Goal: Task Accomplishment & Management: Complete application form

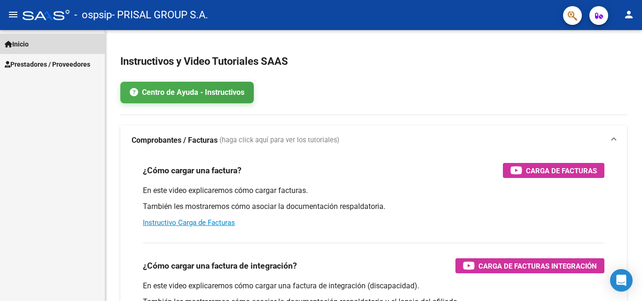
click at [29, 45] on span "Inicio" at bounding box center [17, 44] width 24 height 10
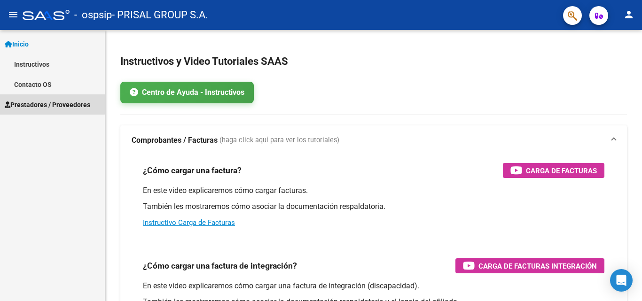
click at [52, 104] on span "Prestadores / Proveedores" at bounding box center [48, 105] width 86 height 10
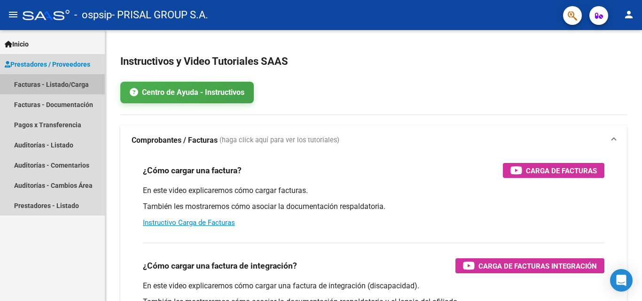
click at [54, 81] on link "Facturas - Listado/Carga" at bounding box center [52, 84] width 105 height 20
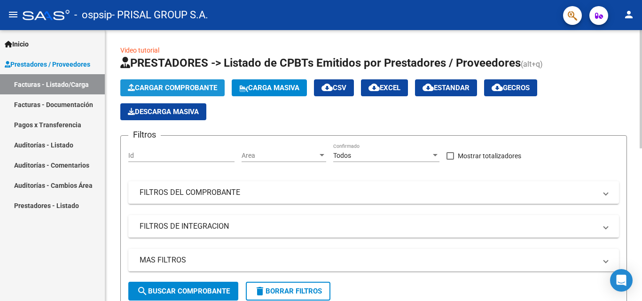
click at [174, 86] on span "Cargar Comprobante" at bounding box center [172, 88] width 89 height 8
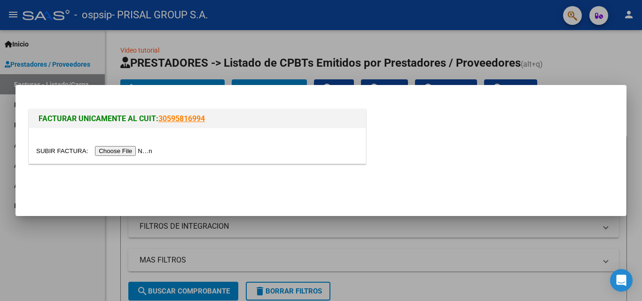
click at [132, 153] on input "file" at bounding box center [95, 151] width 119 height 10
click at [150, 148] on input "file" at bounding box center [95, 151] width 119 height 10
click at [150, 232] on div at bounding box center [321, 150] width 642 height 301
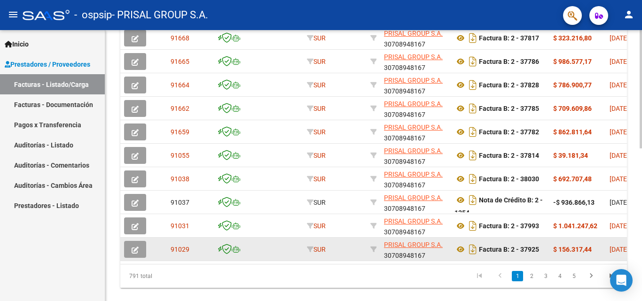
scroll to position [349, 0]
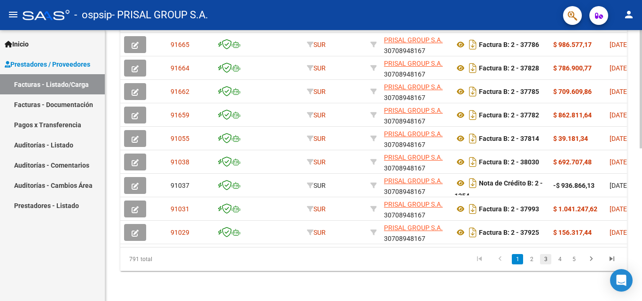
click at [553, 257] on ul "1 2 3 4 5" at bounding box center [545, 260] width 153 height 16
click at [546, 257] on link "3" at bounding box center [545, 259] width 11 height 10
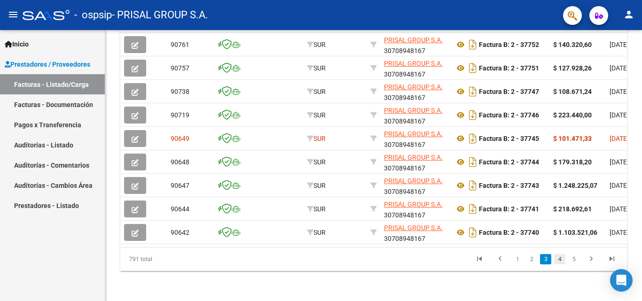
click at [558, 262] on link "4" at bounding box center [559, 259] width 11 height 10
click at [559, 261] on link "5" at bounding box center [559, 259] width 11 height 10
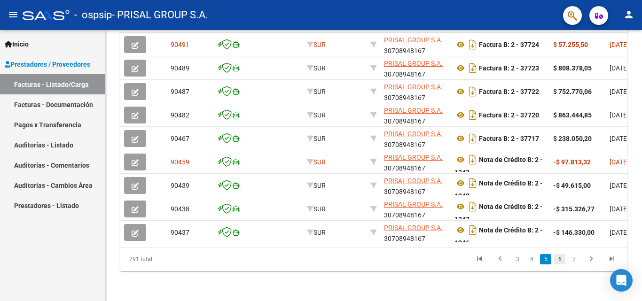
click at [559, 260] on link "6" at bounding box center [559, 259] width 11 height 10
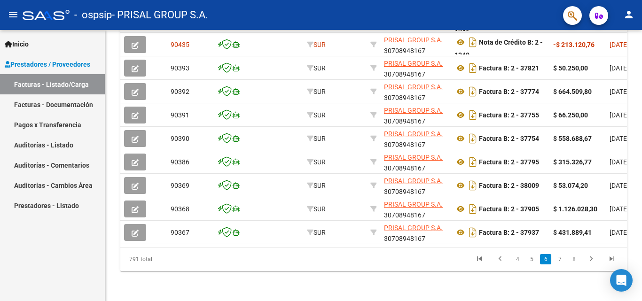
click at [559, 260] on link "7" at bounding box center [559, 259] width 11 height 10
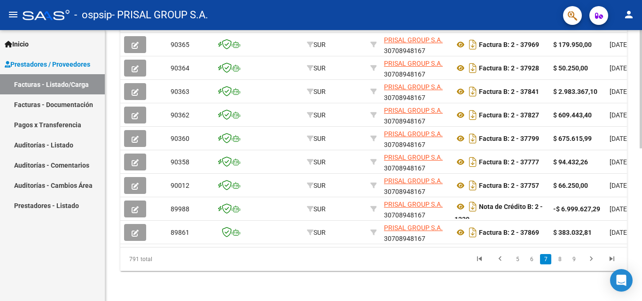
click at [568, 260] on li "9" at bounding box center [574, 260] width 14 height 16
click at [575, 257] on link "9" at bounding box center [574, 259] width 11 height 10
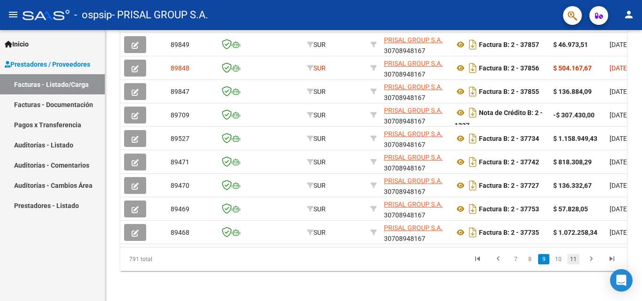
click at [573, 262] on link "11" at bounding box center [574, 259] width 12 height 10
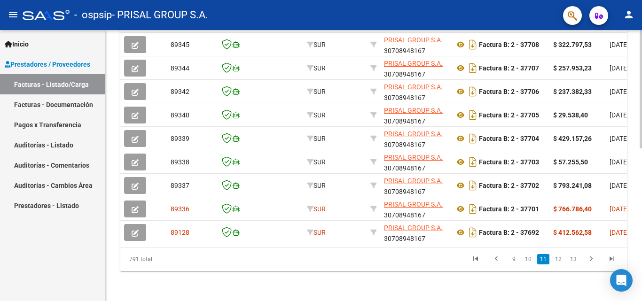
click at [573, 262] on link "13" at bounding box center [574, 259] width 12 height 10
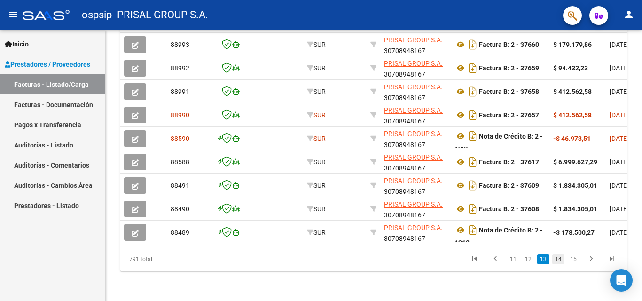
click at [557, 259] on link "14" at bounding box center [559, 259] width 12 height 10
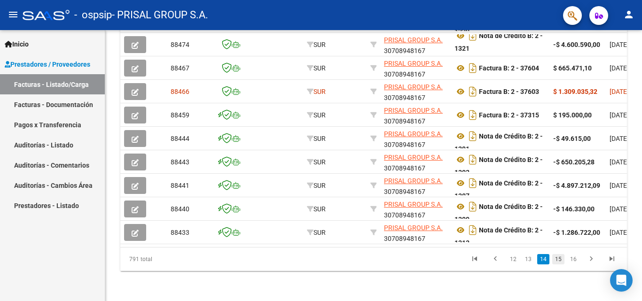
click at [562, 258] on link "15" at bounding box center [559, 259] width 12 height 10
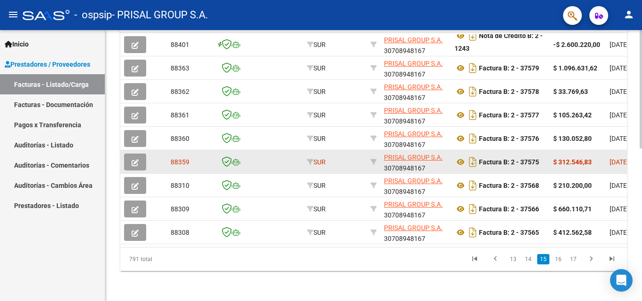
click at [135, 159] on icon "button" at bounding box center [135, 162] width 7 height 7
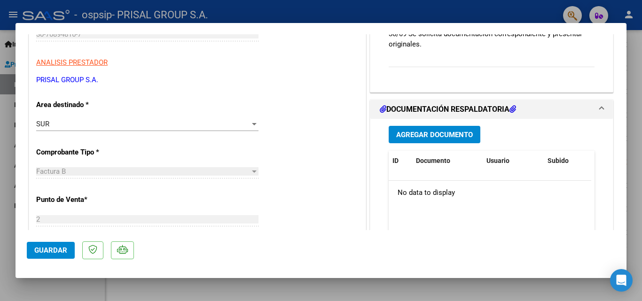
scroll to position [188, 0]
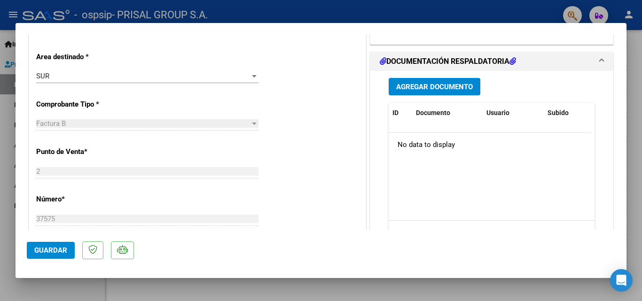
click at [437, 82] on button "Agregar Documento" at bounding box center [435, 86] width 92 height 17
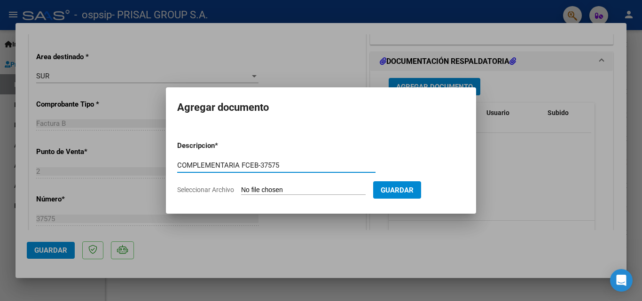
type input "COMPLEMENTARIA FCEB-37575"
click at [241, 186] on input "Seleccionar Archivo" at bounding box center [303, 190] width 125 height 9
type input "C:\fakepath\COMPLEMENTARIA FCEB-37575.pdf"
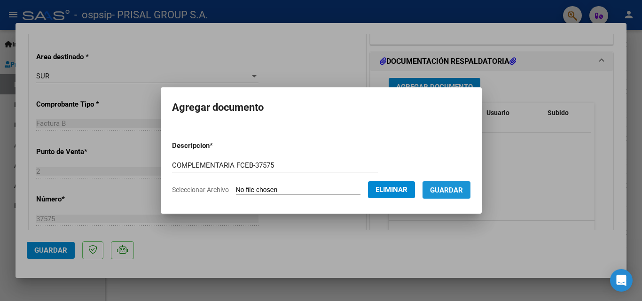
click at [471, 192] on button "Guardar" at bounding box center [447, 190] width 48 height 17
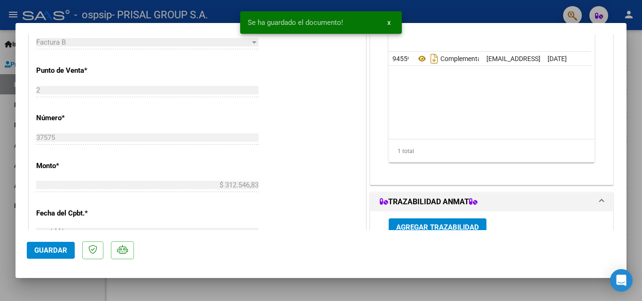
scroll to position [376, 0]
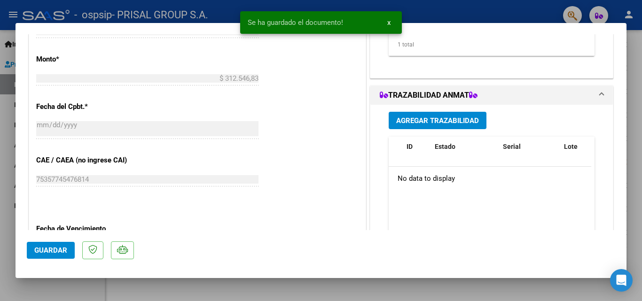
click at [448, 125] on span "Agregar Trazabilidad" at bounding box center [437, 121] width 83 height 8
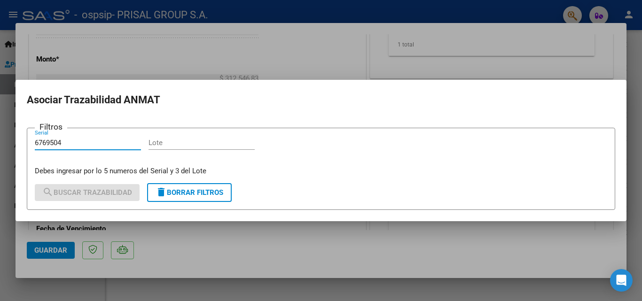
type input "6769504"
type input "A"
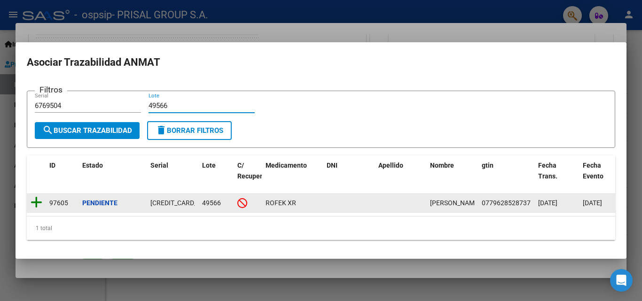
type input "49566"
click at [39, 198] on icon at bounding box center [37, 202] width 12 height 13
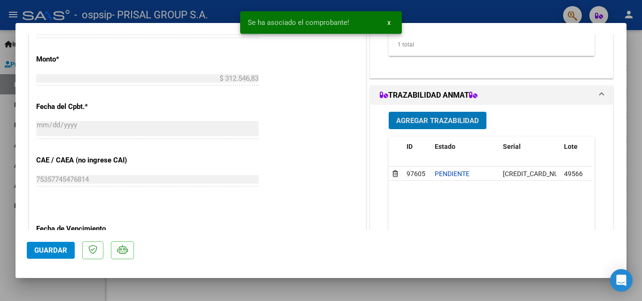
click at [67, 253] on button "Guardar" at bounding box center [51, 250] width 48 height 17
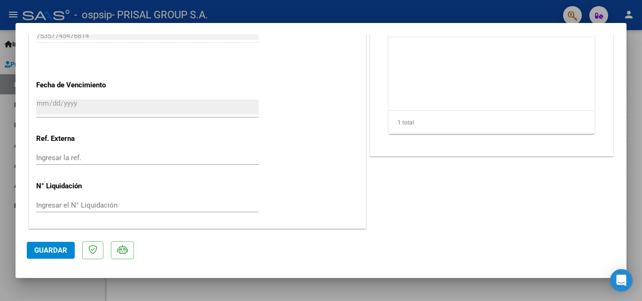
scroll to position [521, 0]
click at [53, 249] on span "Guardar" at bounding box center [50, 250] width 33 height 8
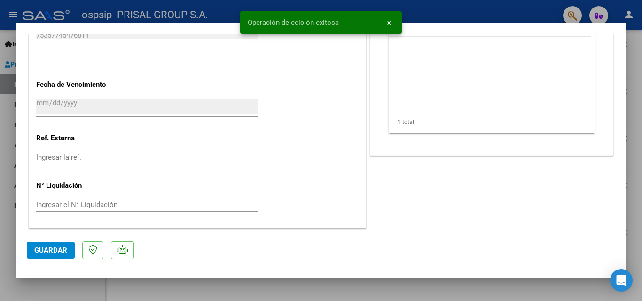
click at [0, 146] on div at bounding box center [321, 150] width 642 height 301
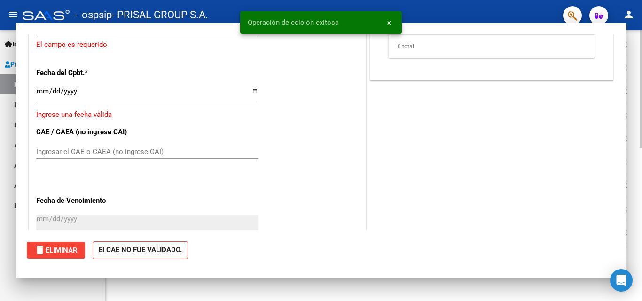
scroll to position [0, 0]
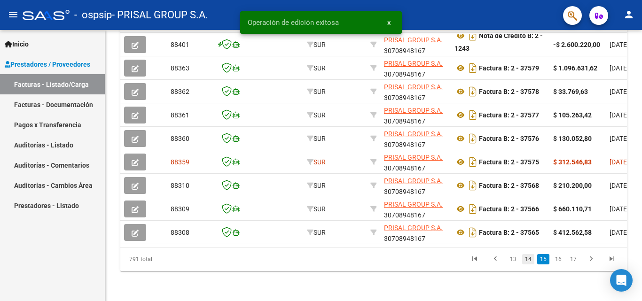
click at [529, 264] on link "14" at bounding box center [529, 259] width 12 height 10
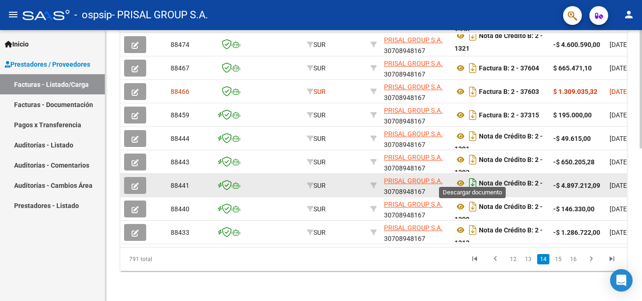
scroll to position [255, 0]
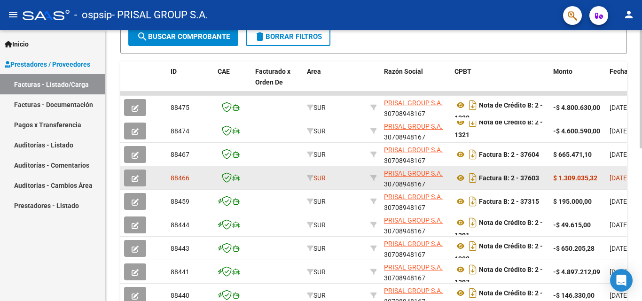
click at [132, 180] on icon "button" at bounding box center [135, 178] width 7 height 7
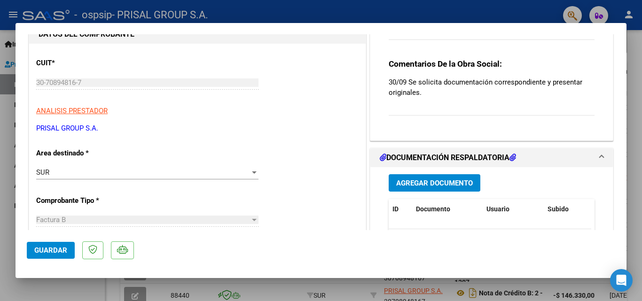
scroll to position [141, 0]
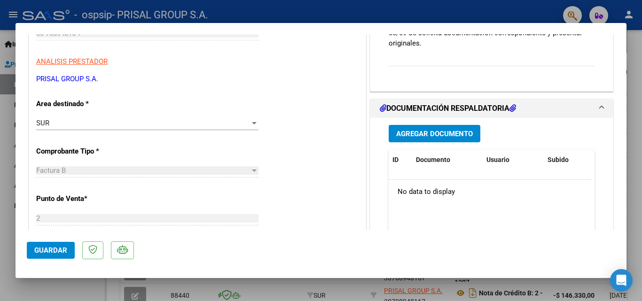
click at [425, 130] on span "Agregar Documento" at bounding box center [434, 134] width 77 height 8
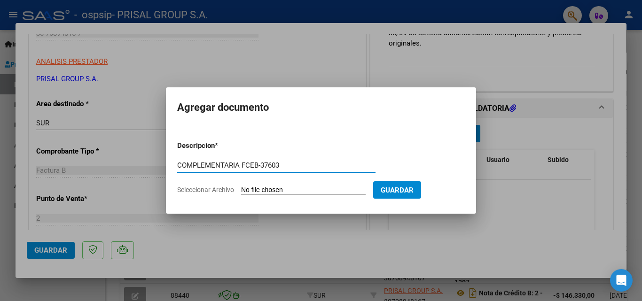
type input "COMPLEMENTARIA FCEB-37603"
click at [241, 186] on input "Seleccionar Archivo" at bounding box center [303, 190] width 125 height 9
type input "C:\fakepath\COMPLEMENTARIA FCEB-37603.pdf"
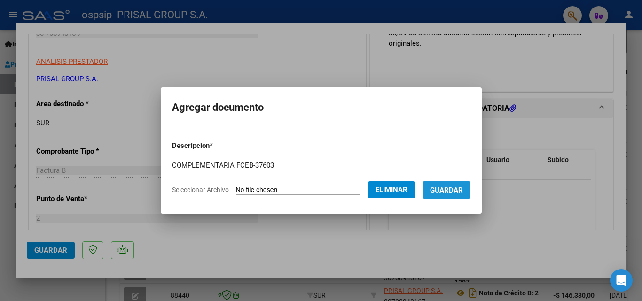
click at [451, 188] on span "Guardar" at bounding box center [446, 190] width 33 height 8
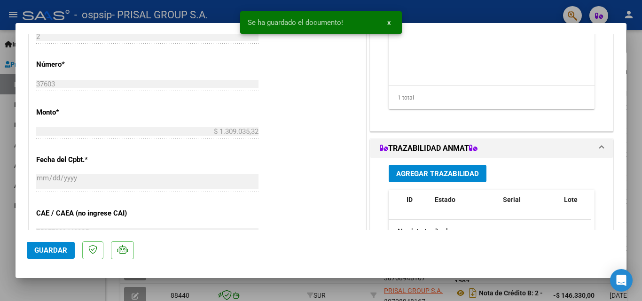
scroll to position [329, 0]
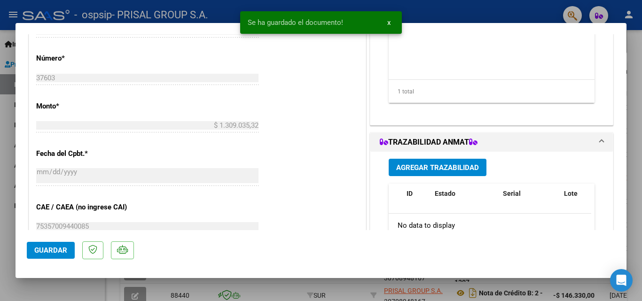
click at [432, 171] on span "Agregar Trazabilidad" at bounding box center [437, 168] width 83 height 8
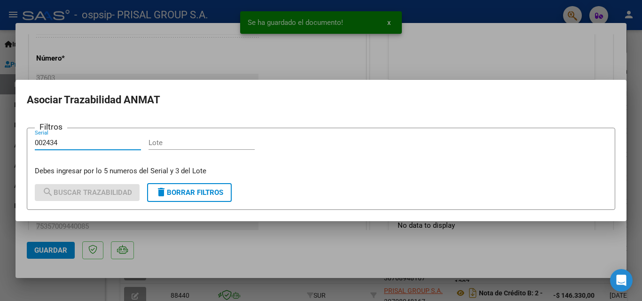
type input "002434"
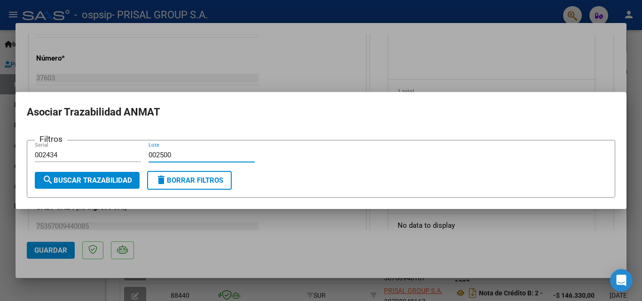
type input "002500"
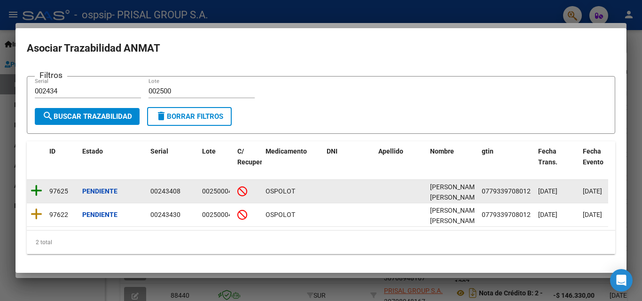
click at [39, 190] on icon at bounding box center [37, 190] width 12 height 13
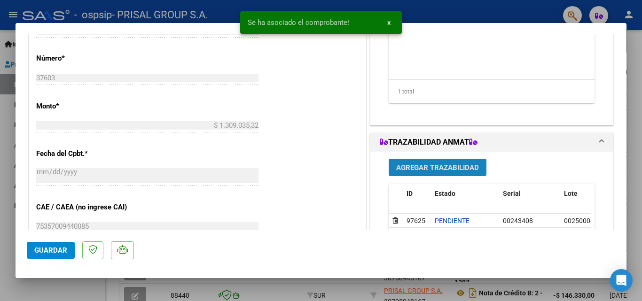
click at [415, 166] on span "Agregar Trazabilidad" at bounding box center [437, 168] width 83 height 8
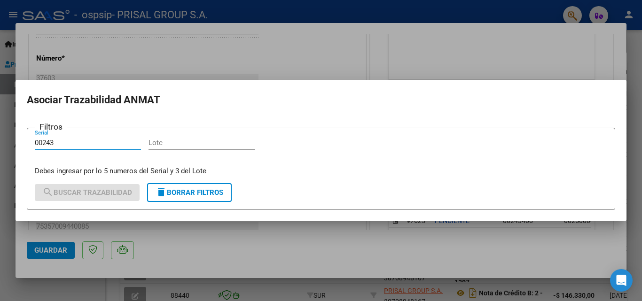
type input "00243"
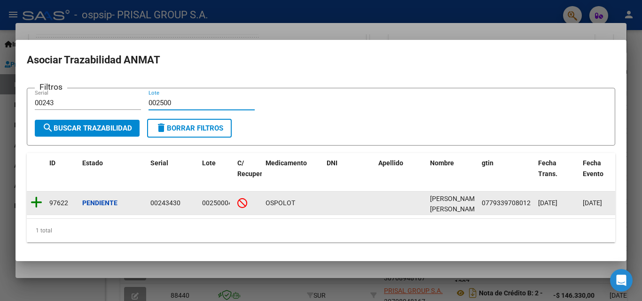
type input "002500"
click at [33, 203] on icon at bounding box center [37, 202] width 12 height 13
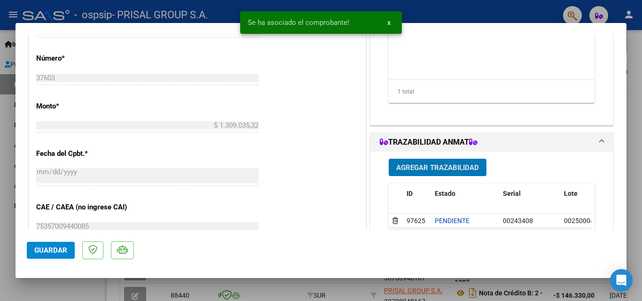
click at [459, 167] on span "Agregar Trazabilidad" at bounding box center [437, 168] width 83 height 8
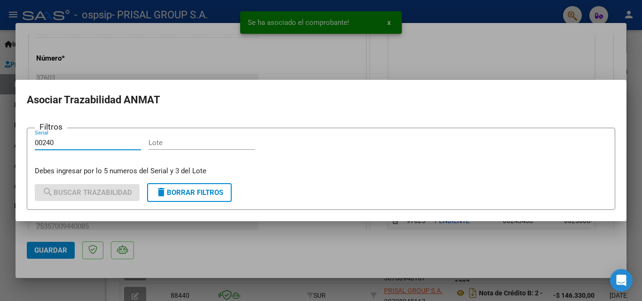
type input "00240"
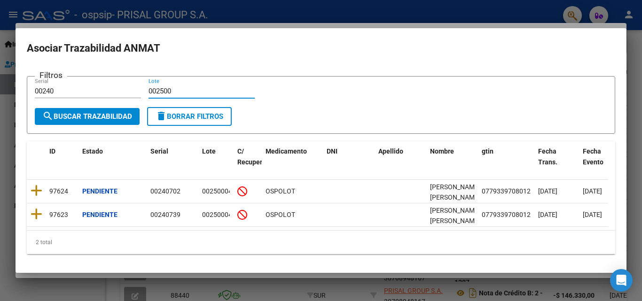
type input "002500"
click at [23, 189] on mat-dialog-content "Filtros 00240 Serial 002500 Lote search Buscar Trazabilidad delete Borrar Filtr…" at bounding box center [321, 164] width 611 height 195
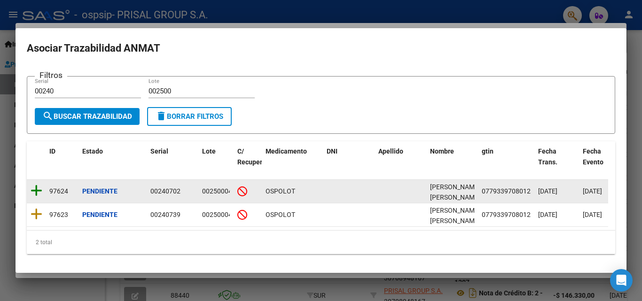
click at [35, 187] on icon at bounding box center [37, 190] width 12 height 13
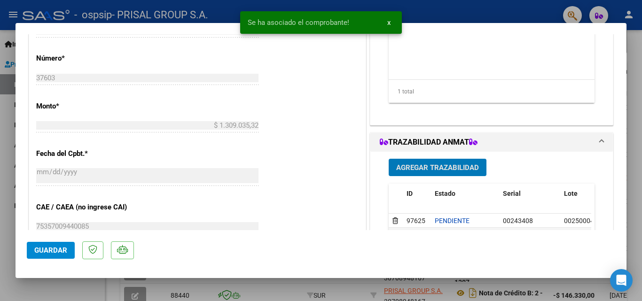
click at [433, 167] on span "Agregar Trazabilidad" at bounding box center [437, 168] width 83 height 8
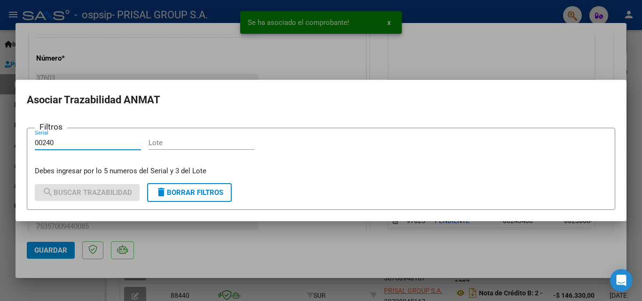
type input "00240"
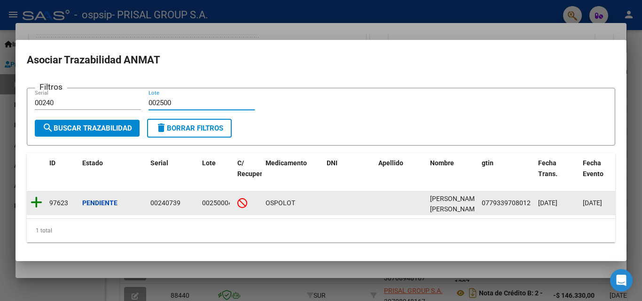
type input "002500"
click at [38, 198] on icon at bounding box center [37, 202] width 12 height 13
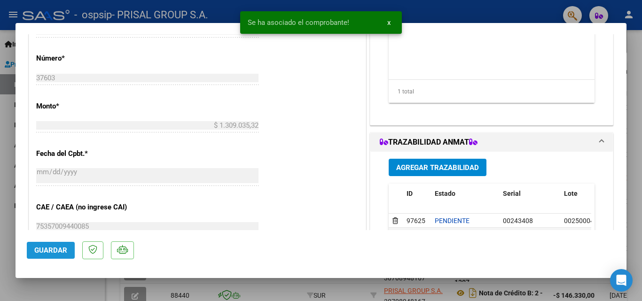
click at [48, 246] on span "Guardar" at bounding box center [50, 250] width 33 height 8
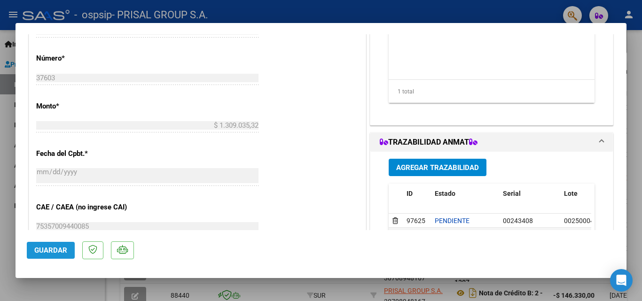
click at [55, 246] on span "Guardar" at bounding box center [50, 250] width 33 height 8
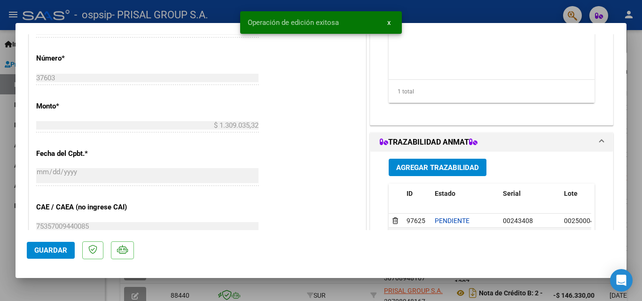
click at [0, 230] on div at bounding box center [321, 150] width 642 height 301
type input "$ 0,00"
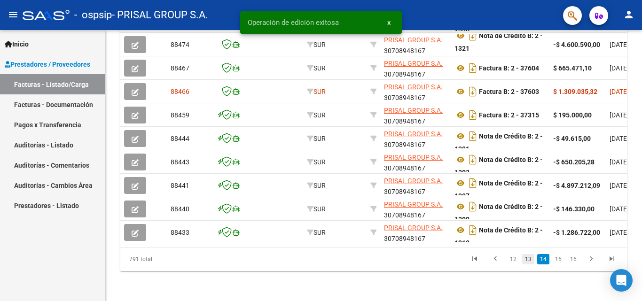
click at [530, 259] on link "13" at bounding box center [529, 259] width 12 height 10
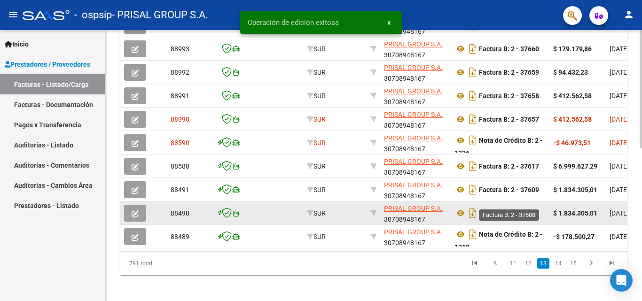
scroll to position [302, 0]
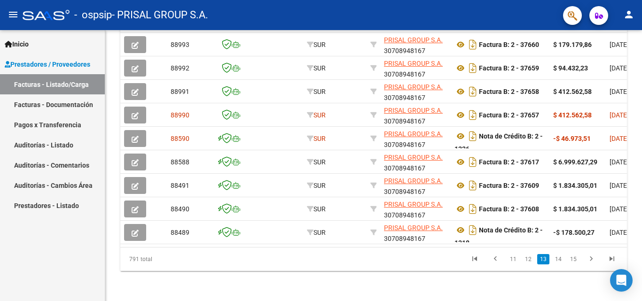
click at [532, 262] on link "12" at bounding box center [529, 259] width 12 height 10
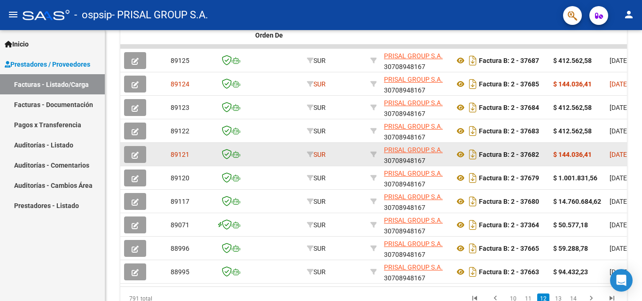
click at [139, 153] on button "button" at bounding box center [135, 154] width 22 height 17
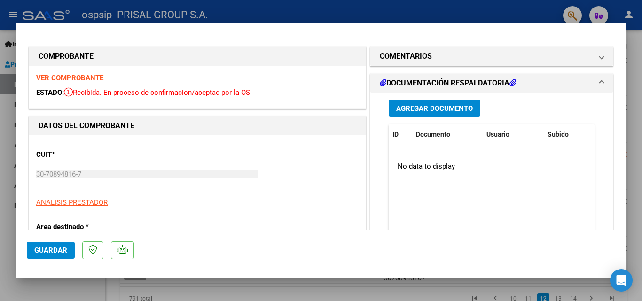
click at [413, 113] on span "Agregar Documento" at bounding box center [434, 108] width 77 height 8
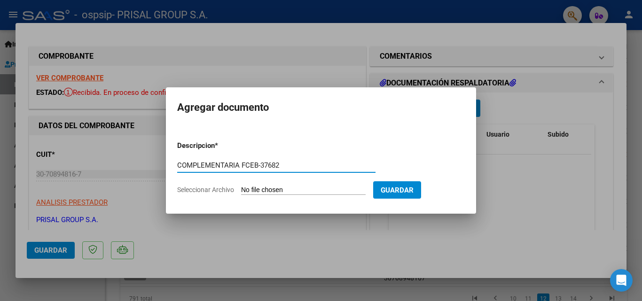
type input "COMPLEMENTARIA FCEB-37682"
click at [241, 186] on input "Seleccionar Archivo" at bounding box center [303, 190] width 125 height 9
type input "C:\fakepath\COMPLEMENTARIA FCEB-37682.pdf"
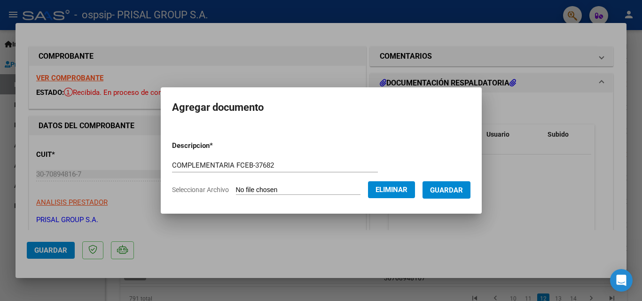
click at [458, 189] on span "Guardar" at bounding box center [446, 190] width 33 height 8
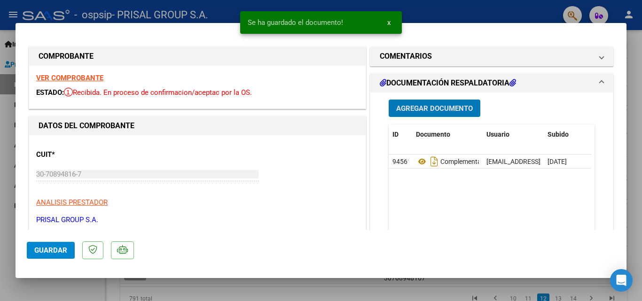
scroll to position [141, 0]
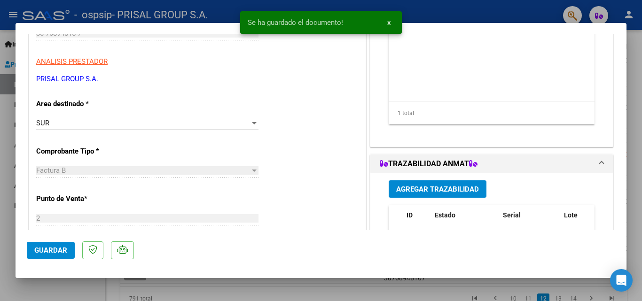
click at [438, 189] on span "Agregar Trazabilidad" at bounding box center [437, 189] width 83 height 8
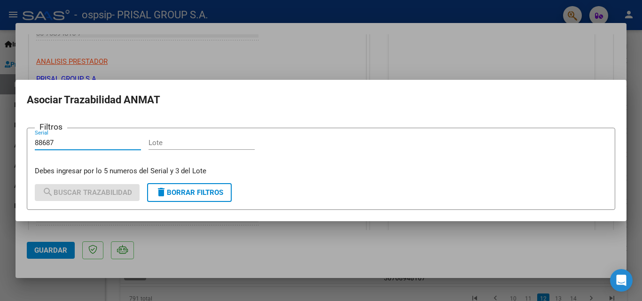
type input "88687"
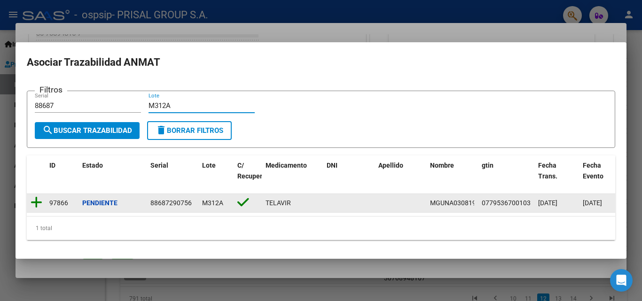
type input "M312A"
click at [35, 199] on icon at bounding box center [37, 202] width 12 height 13
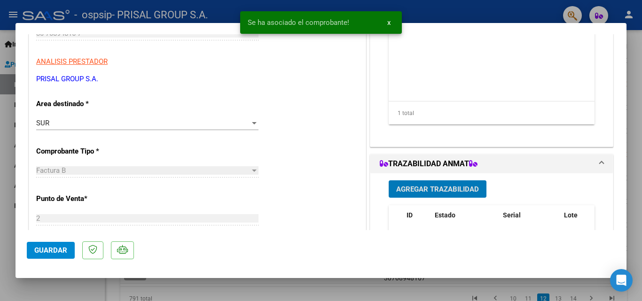
click at [436, 188] on span "Agregar Trazabilidad" at bounding box center [437, 189] width 83 height 8
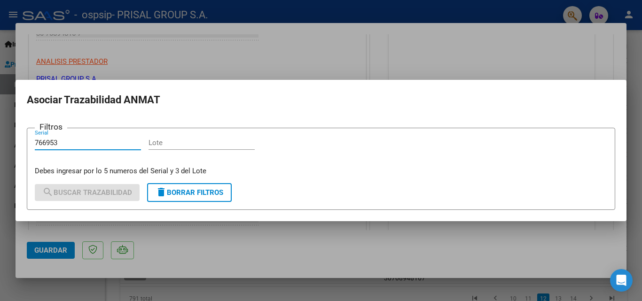
type input "766953"
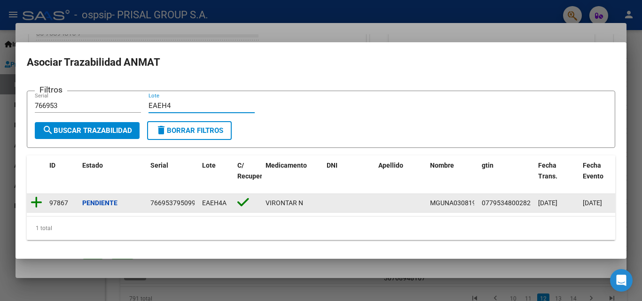
type input "EAEH4"
click at [35, 196] on icon at bounding box center [37, 202] width 12 height 13
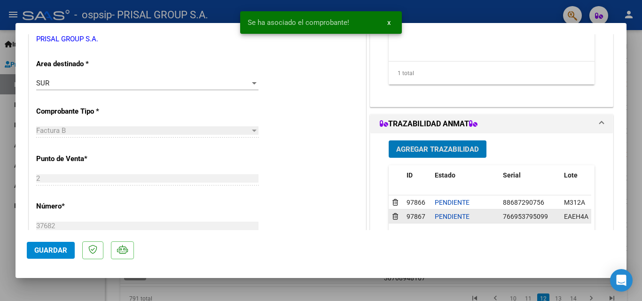
scroll to position [235, 0]
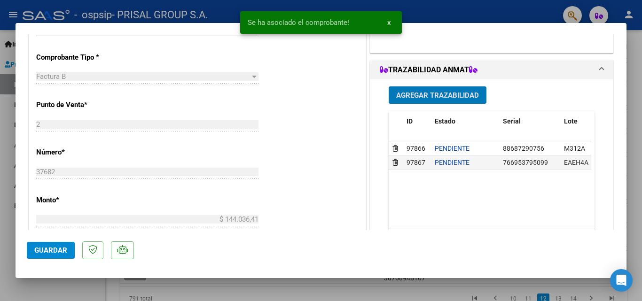
click at [54, 253] on span "Guardar" at bounding box center [50, 250] width 33 height 8
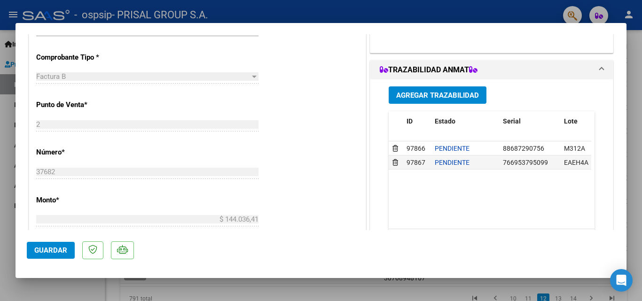
click at [52, 245] on button "Guardar" at bounding box center [51, 250] width 48 height 17
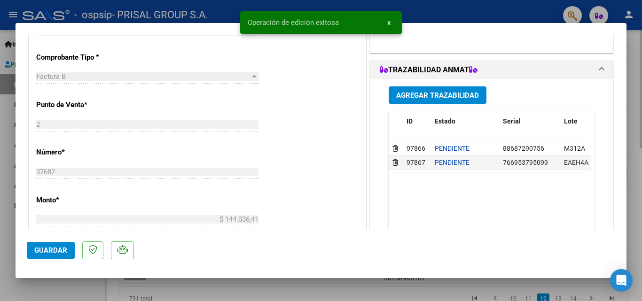
drag, startPoint x: 0, startPoint y: 226, endPoint x: 535, endPoint y: 183, distance: 536.9
click at [0, 225] on div at bounding box center [321, 150] width 642 height 301
type input "$ 0,00"
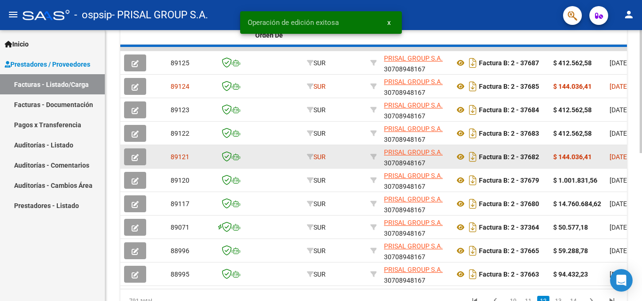
scroll to position [302, 0]
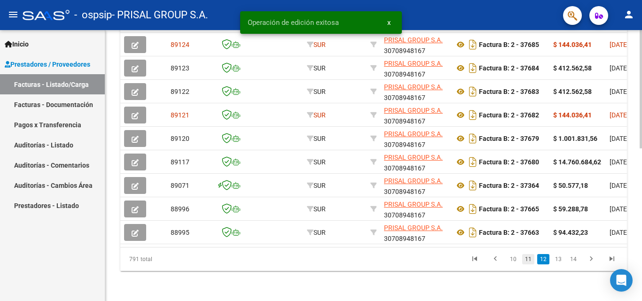
click at [530, 263] on link "11" at bounding box center [529, 259] width 12 height 10
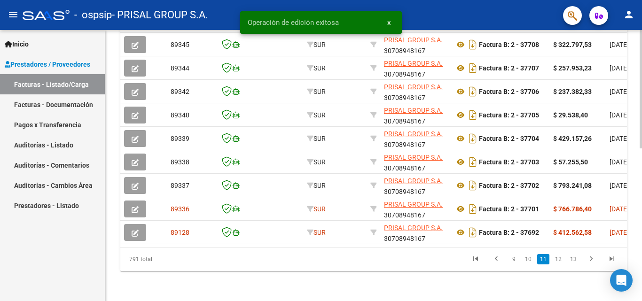
scroll to position [349, 0]
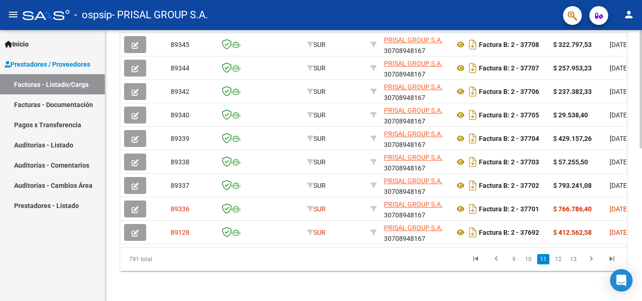
click at [530, 263] on link "10" at bounding box center [529, 259] width 12 height 10
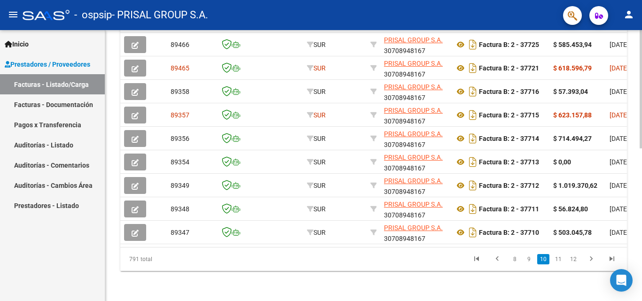
click at [530, 263] on link "9" at bounding box center [528, 259] width 11 height 10
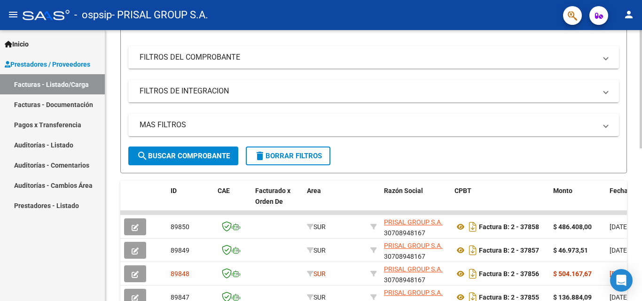
scroll to position [0, 0]
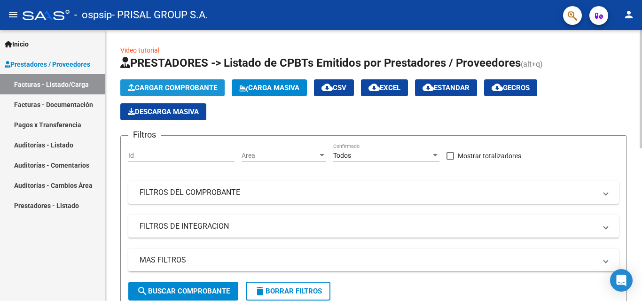
click at [186, 87] on span "Cargar Comprobante" at bounding box center [172, 88] width 89 height 8
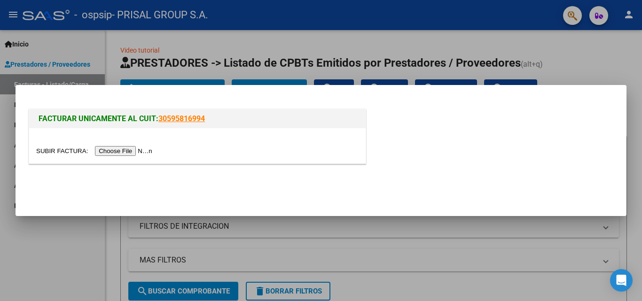
click at [136, 148] on input "file" at bounding box center [95, 151] width 119 height 10
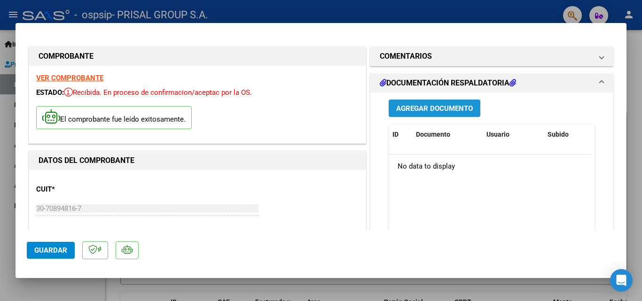
click at [438, 110] on span "Agregar Documento" at bounding box center [434, 108] width 77 height 8
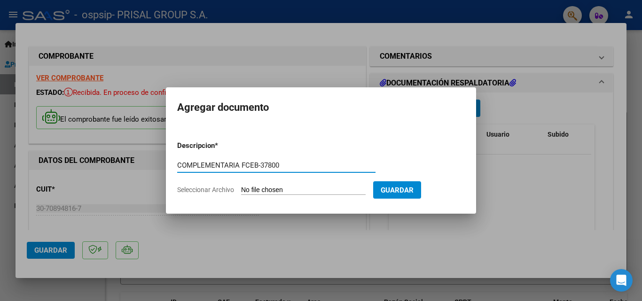
type input "COMPLEMENTARIA FCEB-37800"
click at [241, 186] on input "Seleccionar Archivo" at bounding box center [303, 190] width 125 height 9
type input "C:\fakepath\COMPLEMENTARIA FCEB-37800.pdf"
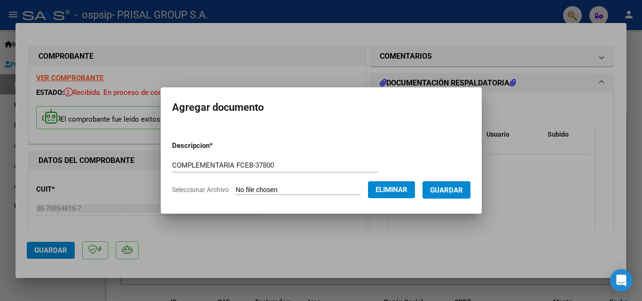
click at [454, 195] on button "Guardar" at bounding box center [447, 190] width 48 height 17
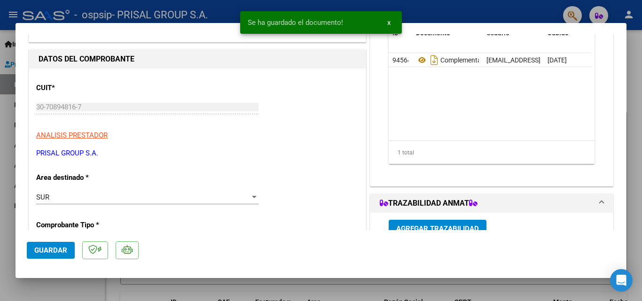
scroll to position [188, 0]
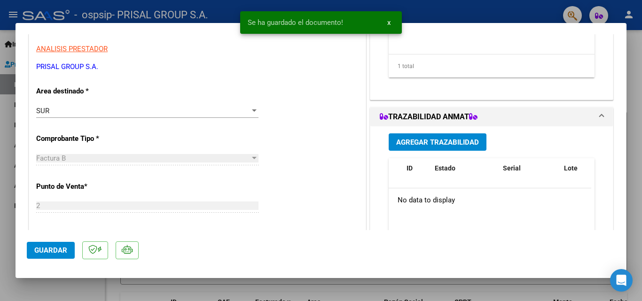
click at [451, 138] on span "Agregar Trazabilidad" at bounding box center [437, 142] width 83 height 8
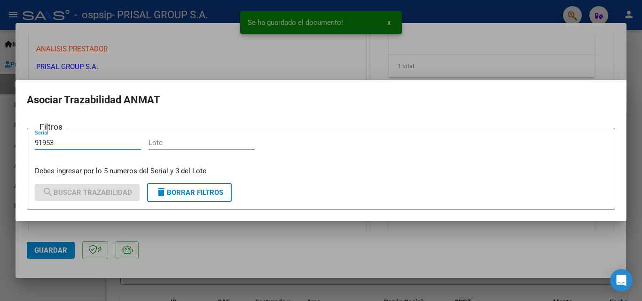
type input "91953"
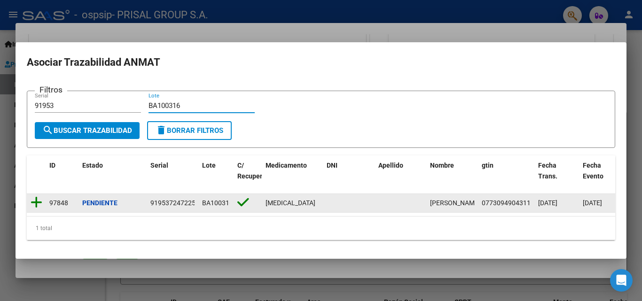
type input "BA100316"
click at [41, 196] on icon at bounding box center [37, 202] width 12 height 13
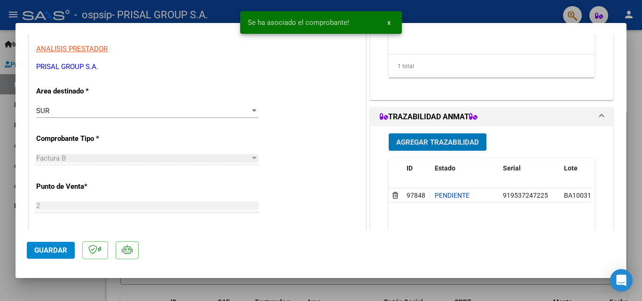
click at [450, 138] on span "Agregar Trazabilidad" at bounding box center [437, 142] width 83 height 8
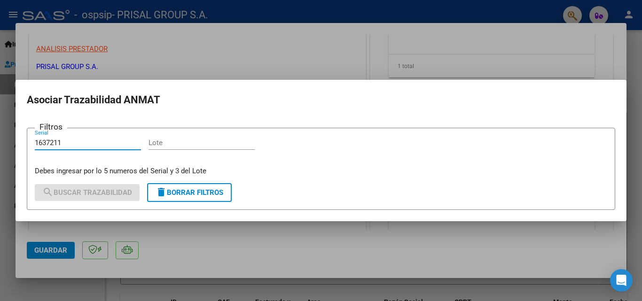
type input "1637211"
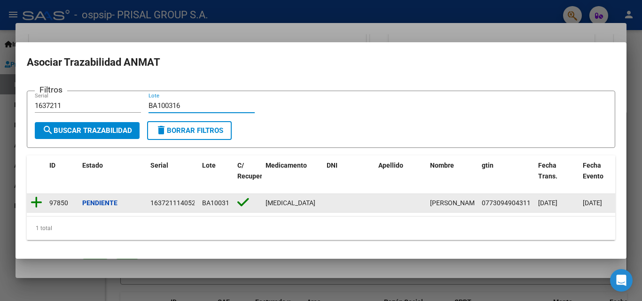
type input "BA100316"
click at [41, 198] on icon at bounding box center [37, 202] width 12 height 13
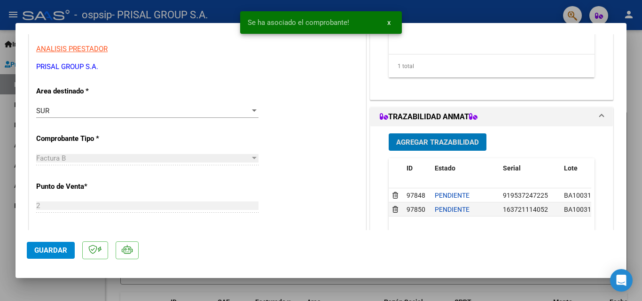
click at [407, 147] on span "Agregar Trazabilidad" at bounding box center [437, 142] width 83 height 8
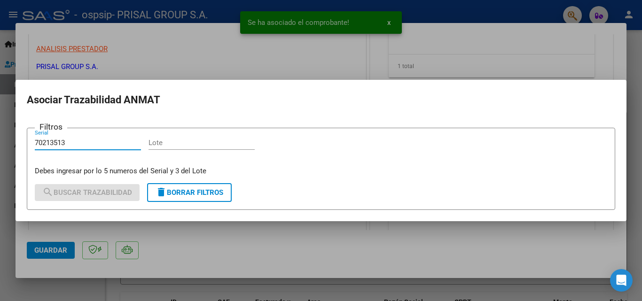
type input "70213513"
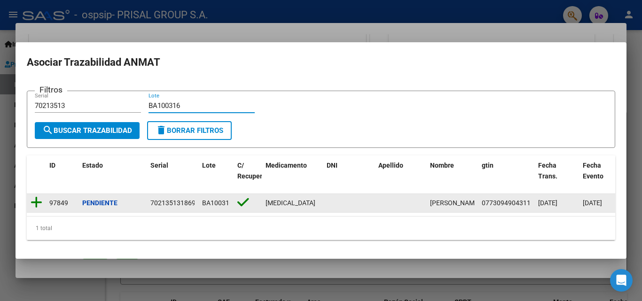
type input "BA100316"
click at [39, 199] on icon at bounding box center [37, 202] width 12 height 13
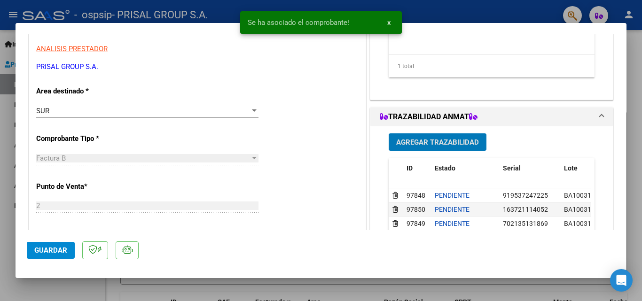
click at [62, 247] on span "Guardar" at bounding box center [50, 250] width 33 height 8
click at [15, 236] on div at bounding box center [321, 150] width 642 height 301
type input "$ 0,00"
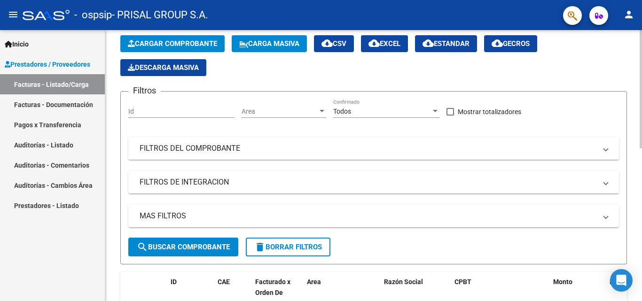
scroll to position [0, 0]
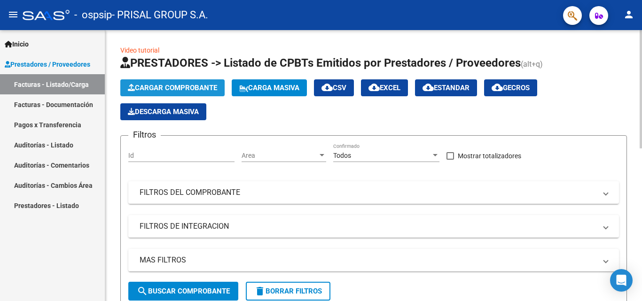
click at [190, 82] on button "Cargar Comprobante" at bounding box center [172, 87] width 104 height 17
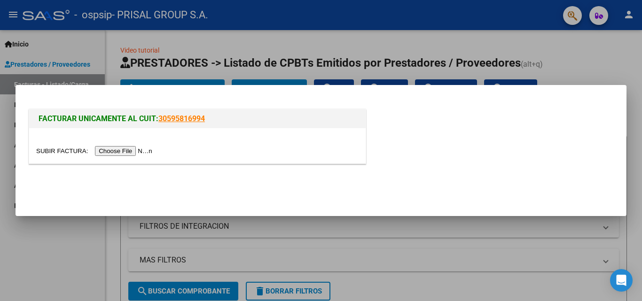
click at [146, 149] on input "file" at bounding box center [95, 151] width 119 height 10
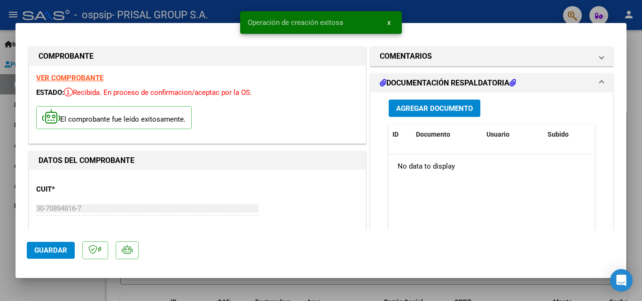
click at [442, 104] on span "Agregar Documento" at bounding box center [434, 108] width 77 height 8
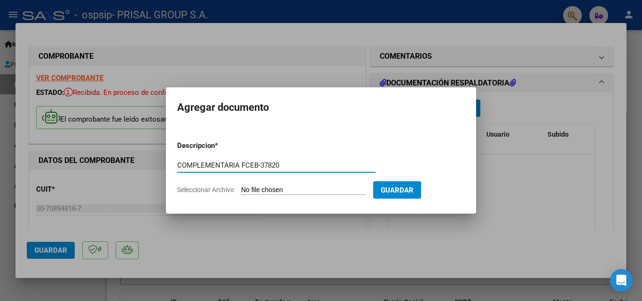
type input "COMPLEMENTARIA FCEB-37820"
click at [304, 192] on input "Seleccionar Archivo" at bounding box center [303, 190] width 125 height 9
type input "C:\fakepath\COMPLEMENTARIA FCEB-37820.pdf"
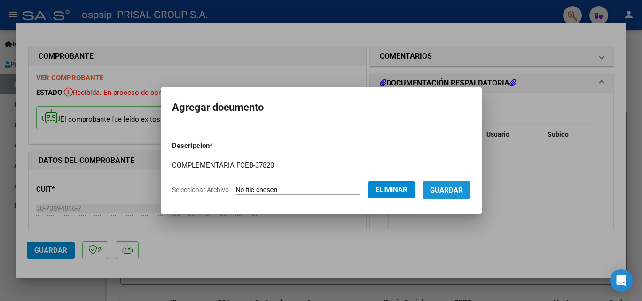
click at [471, 190] on button "Guardar" at bounding box center [447, 190] width 48 height 17
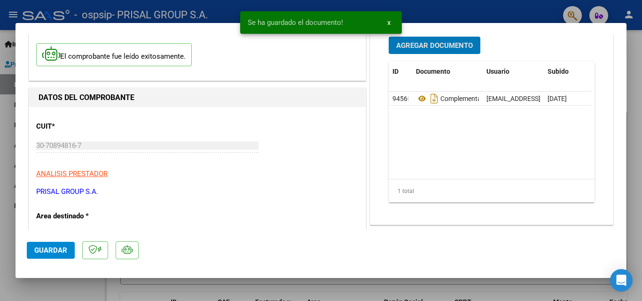
scroll to position [141, 0]
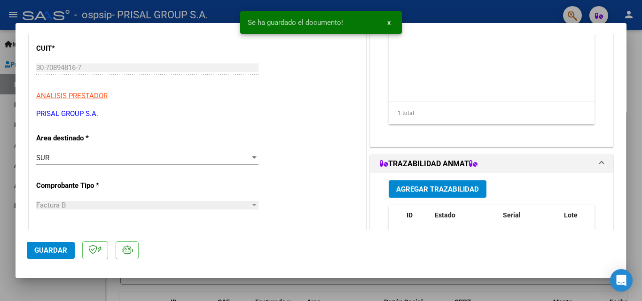
click at [459, 189] on span "Agregar Trazabilidad" at bounding box center [437, 189] width 83 height 8
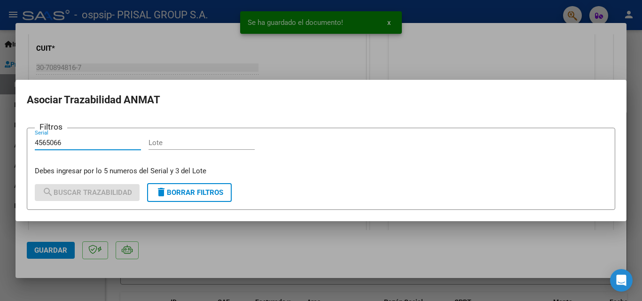
type input "4565066"
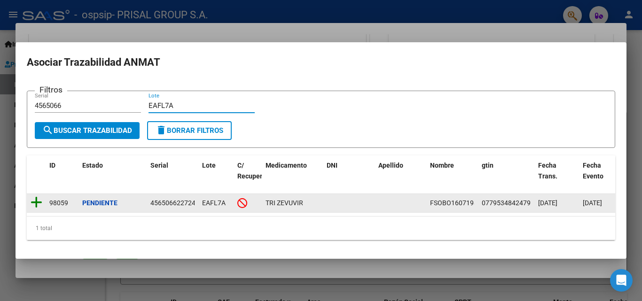
type input "EAFL7A"
click at [40, 197] on icon at bounding box center [37, 202] width 12 height 13
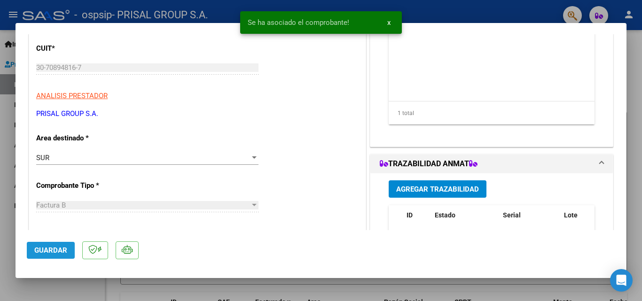
click at [66, 253] on span "Guardar" at bounding box center [50, 250] width 33 height 8
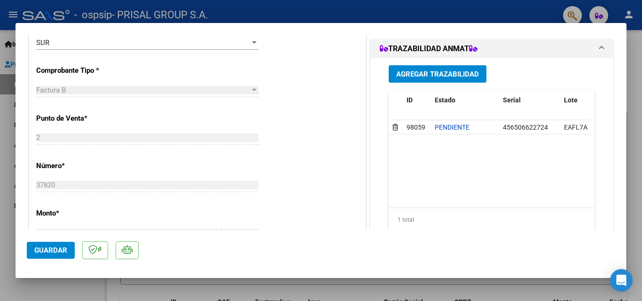
scroll to position [329, 0]
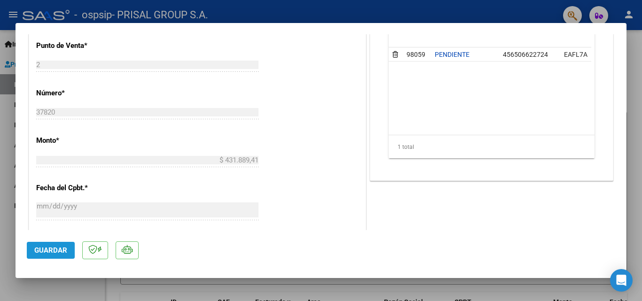
click at [57, 249] on span "Guardar" at bounding box center [50, 250] width 33 height 8
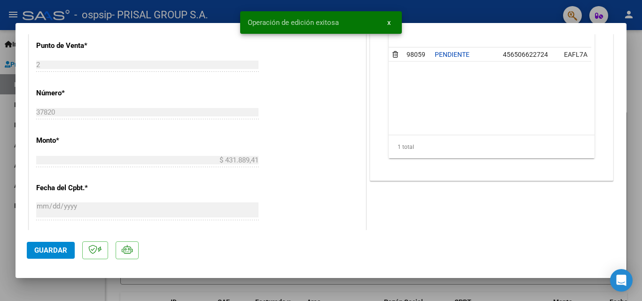
click at [0, 219] on div at bounding box center [321, 150] width 642 height 301
type input "$ 0,00"
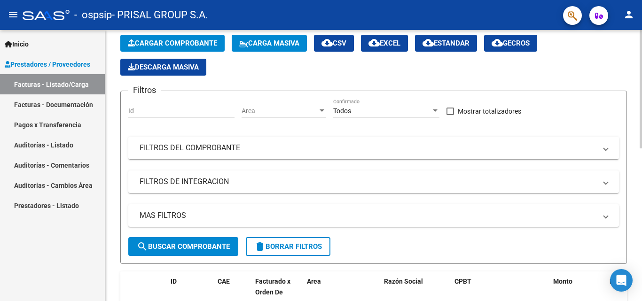
scroll to position [0, 0]
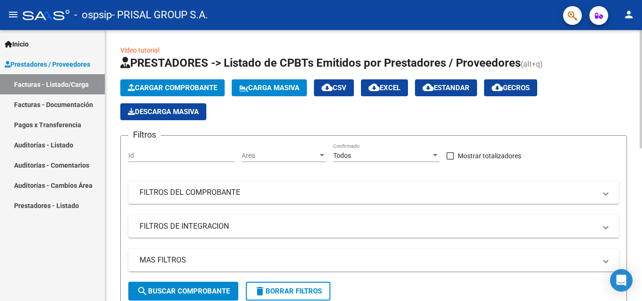
click at [189, 85] on span "Cargar Comprobante" at bounding box center [172, 88] width 89 height 8
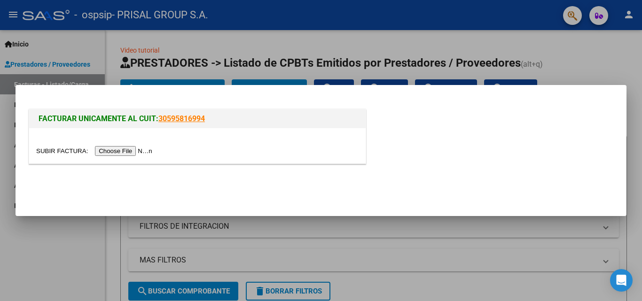
click at [147, 152] on input "file" at bounding box center [95, 151] width 119 height 10
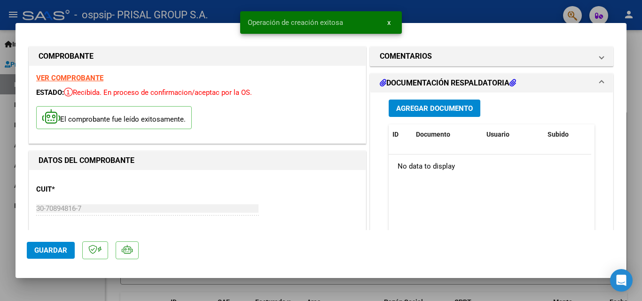
click at [427, 113] on button "Agregar Documento" at bounding box center [435, 108] width 92 height 17
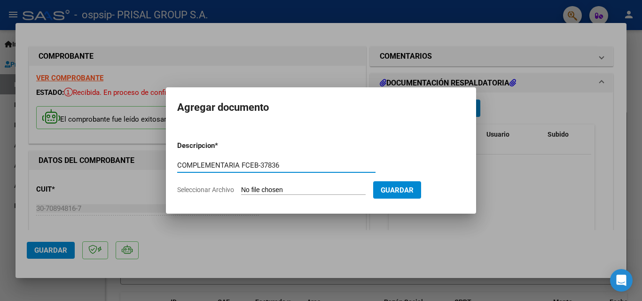
type input "COMPLEMENTARIA FCEB-37836"
click at [300, 192] on input "Seleccionar Archivo" at bounding box center [303, 190] width 125 height 9
type input "C:\fakepath\COMPLEMENTARIA FCEB-37836.pdf"
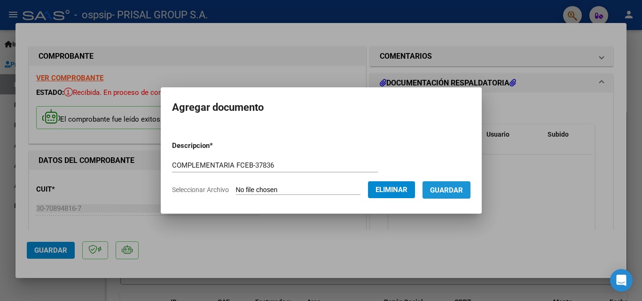
click at [463, 194] on span "Guardar" at bounding box center [446, 190] width 33 height 8
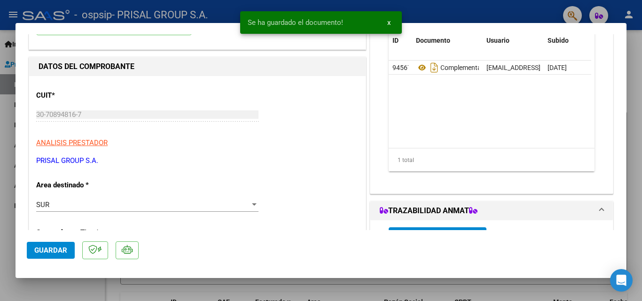
scroll to position [141, 0]
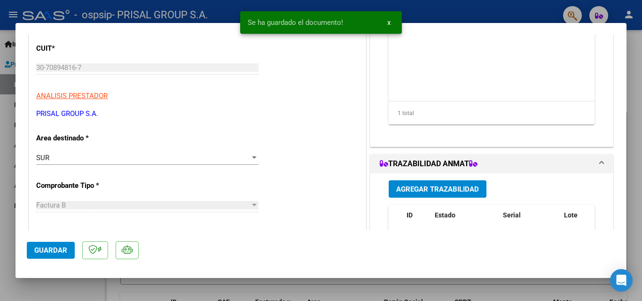
click at [445, 182] on button "Agregar Trazabilidad" at bounding box center [438, 189] width 98 height 17
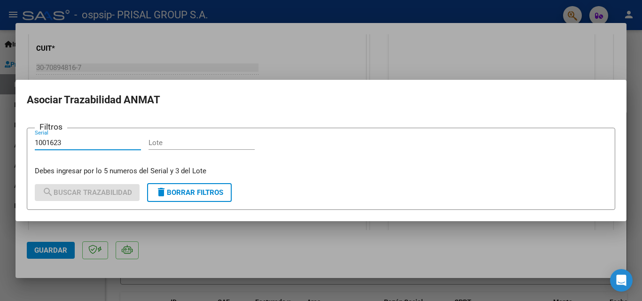
type input "1001623"
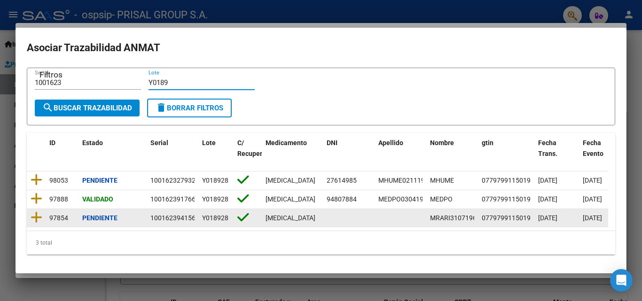
scroll to position [16, 0]
type input "Y0189"
click at [36, 211] on icon at bounding box center [37, 217] width 12 height 13
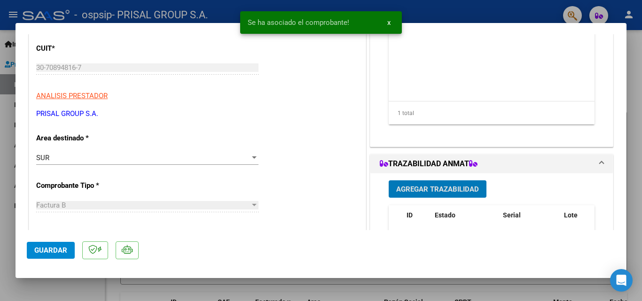
click at [451, 189] on span "Agregar Trazabilidad" at bounding box center [437, 189] width 83 height 8
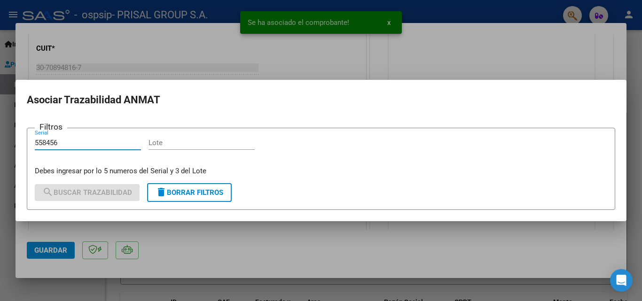
type input "558456"
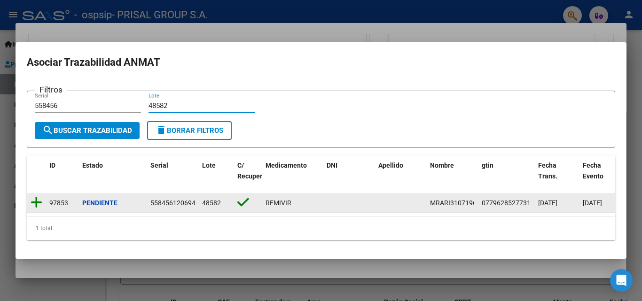
type input "48582"
click at [36, 200] on icon at bounding box center [37, 202] width 12 height 13
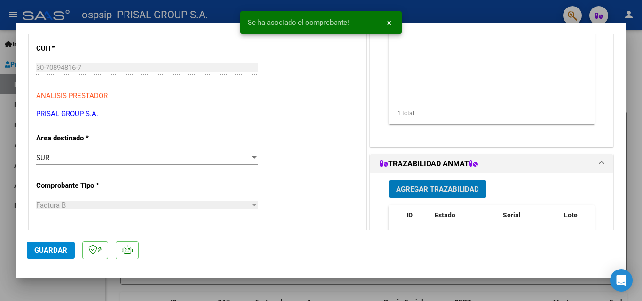
click at [37, 253] on span "Guardar" at bounding box center [50, 250] width 33 height 8
click at [0, 217] on div at bounding box center [321, 150] width 642 height 301
type input "$ 0,00"
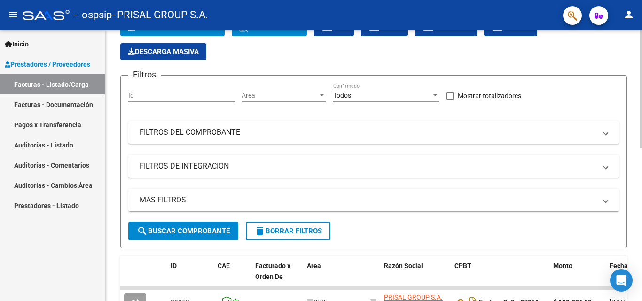
scroll to position [0, 0]
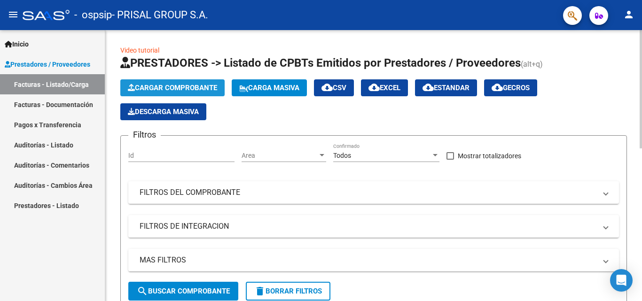
click at [183, 87] on span "Cargar Comprobante" at bounding box center [172, 88] width 89 height 8
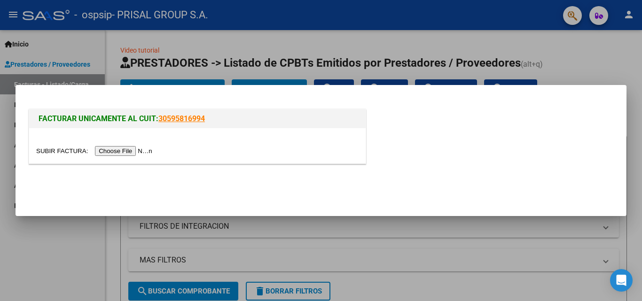
click at [147, 156] on input "file" at bounding box center [95, 151] width 119 height 10
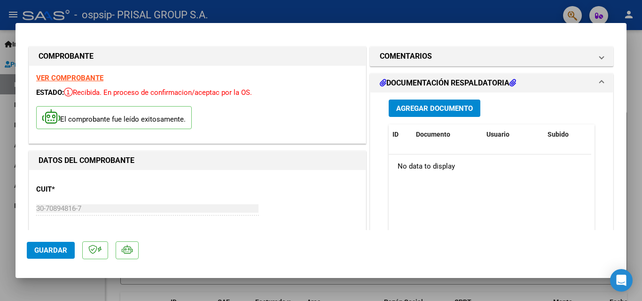
click at [416, 111] on span "Agregar Documento" at bounding box center [434, 108] width 77 height 8
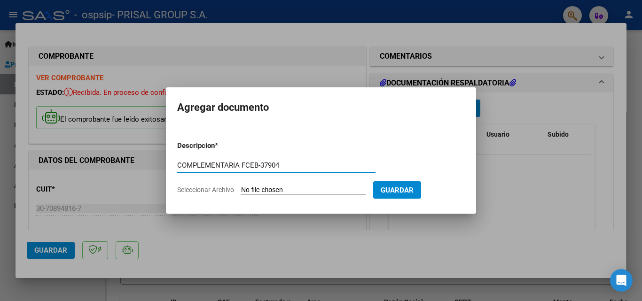
type input "COMPLEMENTARIA FCEB-37904"
click at [241, 186] on input "Seleccionar Archivo" at bounding box center [303, 190] width 125 height 9
type input "C:\fakepath\COMPLEMENTARIA FCEB-37904.pdf"
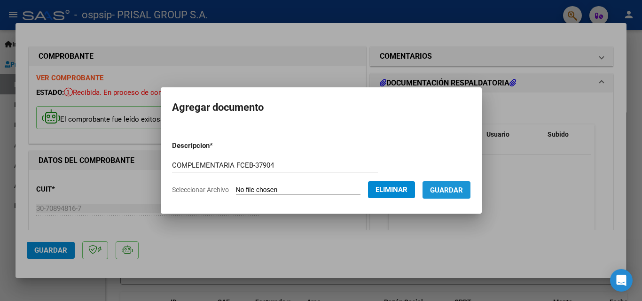
click at [458, 196] on button "Guardar" at bounding box center [447, 190] width 48 height 17
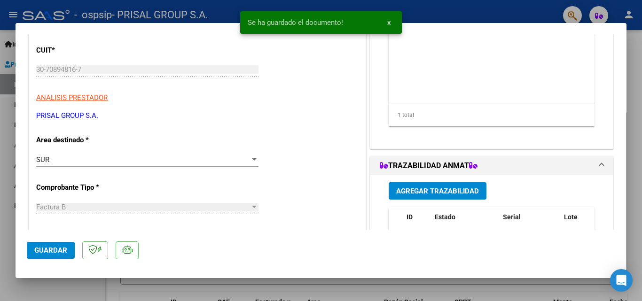
scroll to position [141, 0]
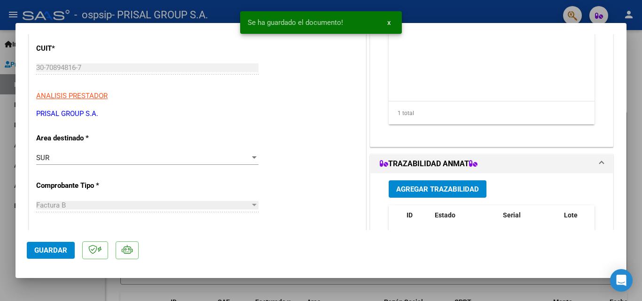
click at [434, 186] on span "Agregar Trazabilidad" at bounding box center [437, 189] width 83 height 8
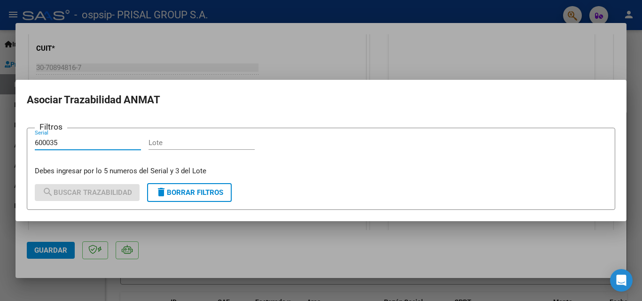
type input "600035"
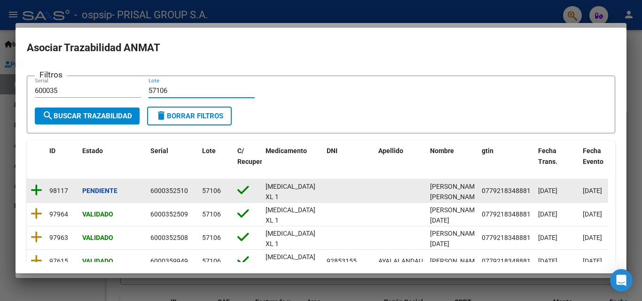
type input "57106"
click at [37, 190] on icon at bounding box center [37, 190] width 12 height 13
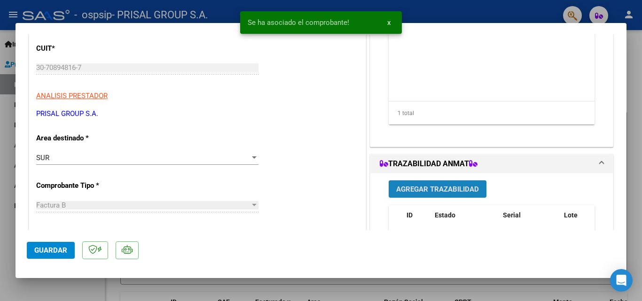
click at [468, 192] on span "Agregar Trazabilidad" at bounding box center [437, 189] width 83 height 8
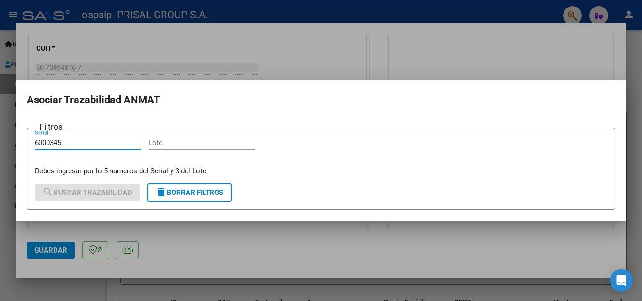
type input "6000345"
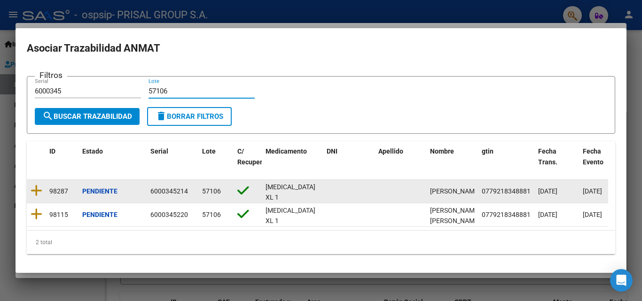
scroll to position [6, 0]
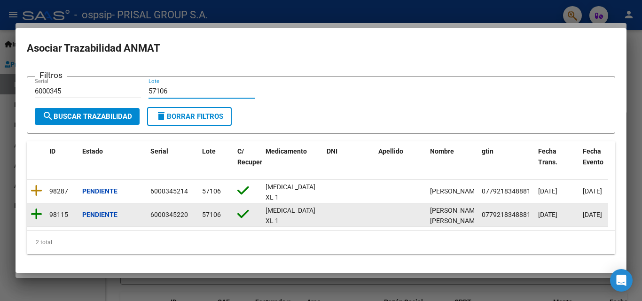
type input "57106"
click at [37, 208] on icon at bounding box center [37, 214] width 12 height 13
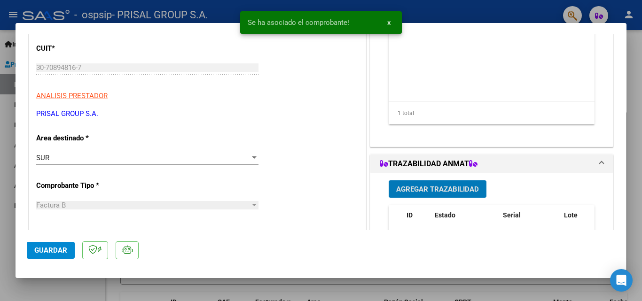
click at [434, 190] on span "Agregar Trazabilidad" at bounding box center [437, 189] width 83 height 8
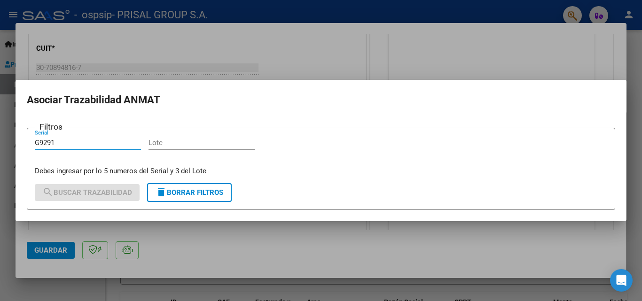
type input "G9291"
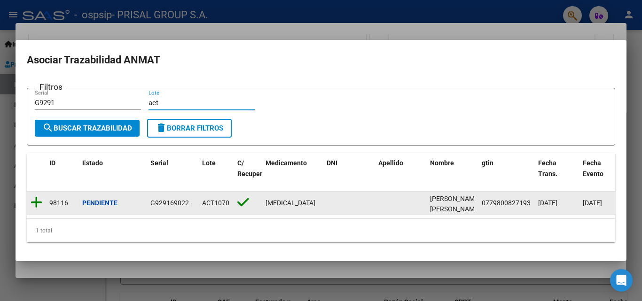
type input "act"
click at [40, 197] on icon at bounding box center [37, 202] width 12 height 13
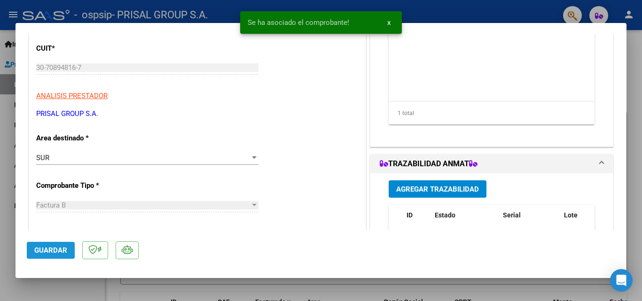
click at [39, 255] on button "Guardar" at bounding box center [51, 250] width 48 height 17
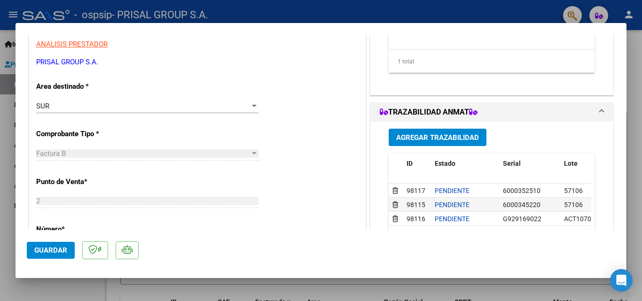
scroll to position [235, 0]
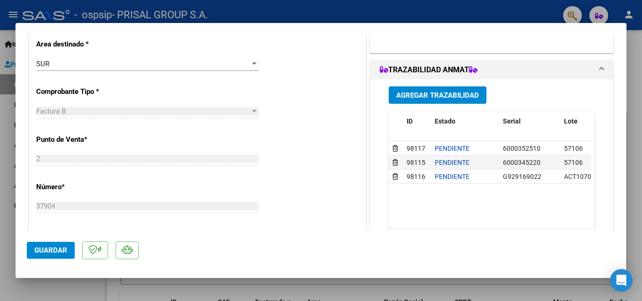
click at [34, 252] on span "Guardar" at bounding box center [50, 250] width 33 height 8
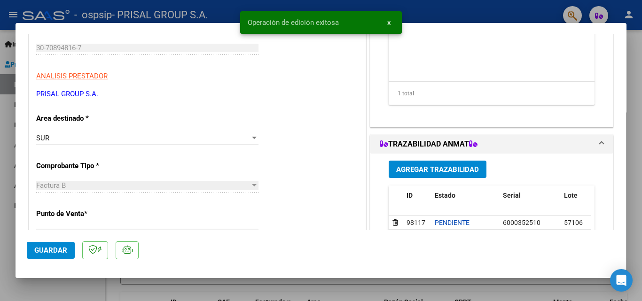
scroll to position [47, 0]
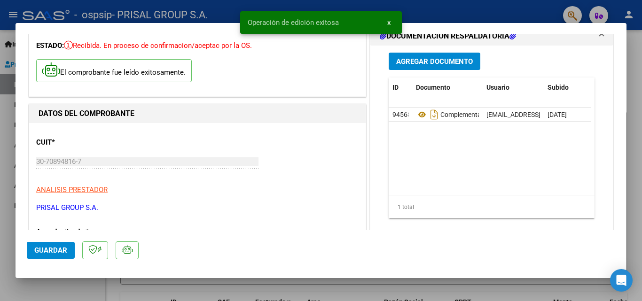
click at [0, 118] on div at bounding box center [321, 150] width 642 height 301
type input "$ 0,00"
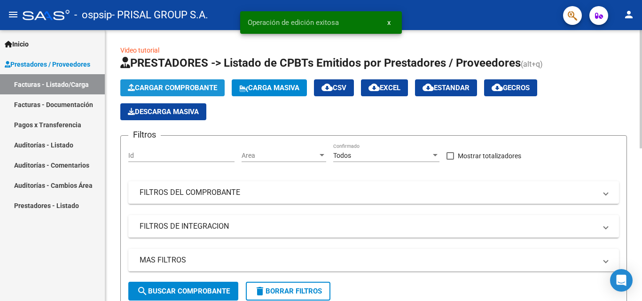
click at [185, 90] on span "Cargar Comprobante" at bounding box center [172, 88] width 89 height 8
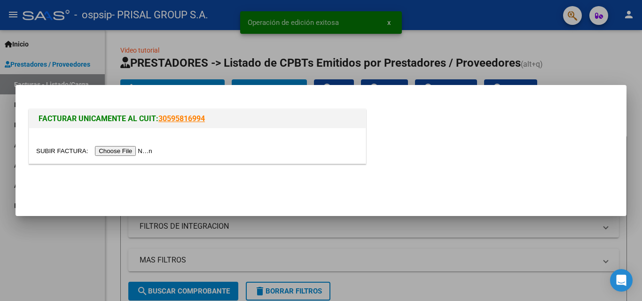
click at [144, 147] on input "file" at bounding box center [95, 151] width 119 height 10
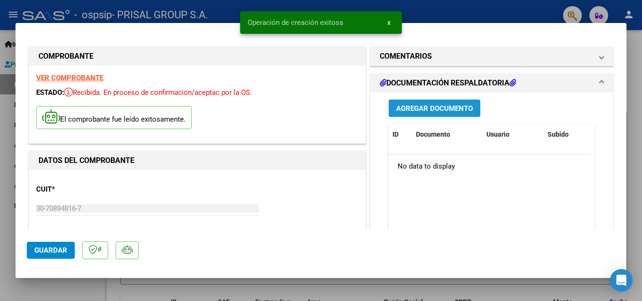
click at [417, 103] on button "Agregar Documento" at bounding box center [435, 108] width 92 height 17
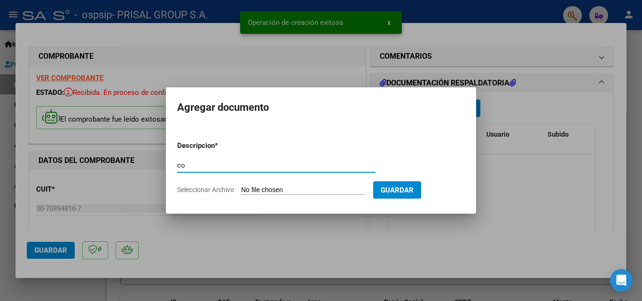
type input "c"
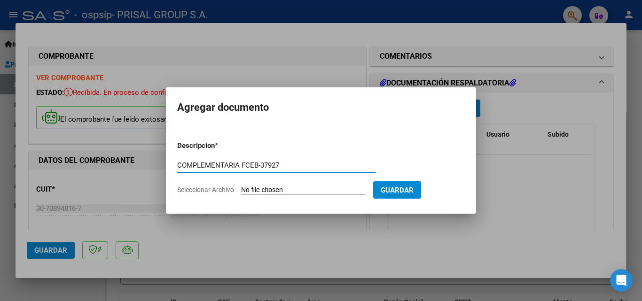
type input "COMPLEMENTARIA FCEB-37927"
click at [241, 186] on input "Seleccionar Archivo" at bounding box center [303, 190] width 125 height 9
type input "C:\fakepath\COMPLEMENTARIA FCEB-37927.pdf"
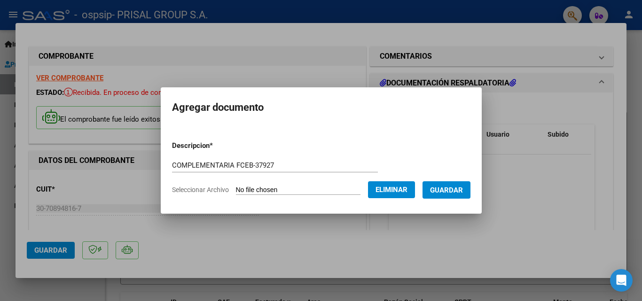
click at [455, 197] on button "Guardar" at bounding box center [447, 190] width 48 height 17
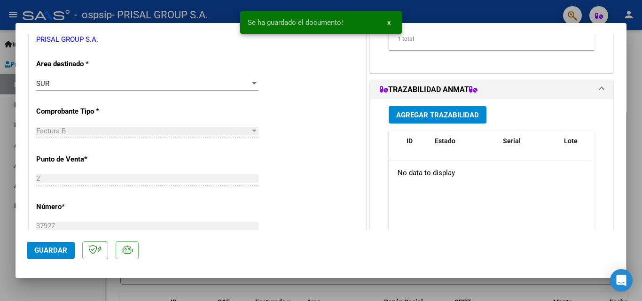
scroll to position [235, 0]
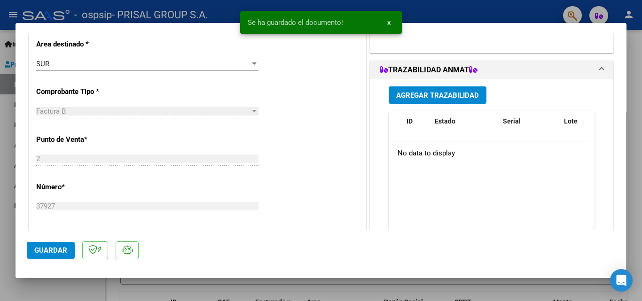
click at [431, 103] on button "Agregar Trazabilidad" at bounding box center [438, 95] width 98 height 17
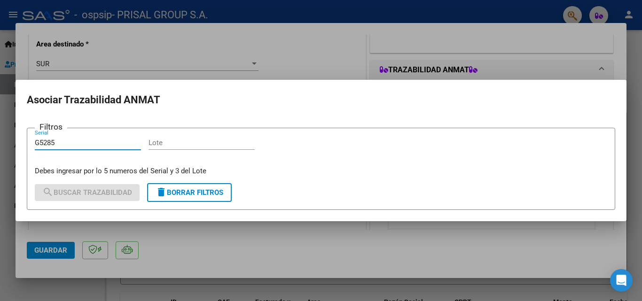
type input "G5285"
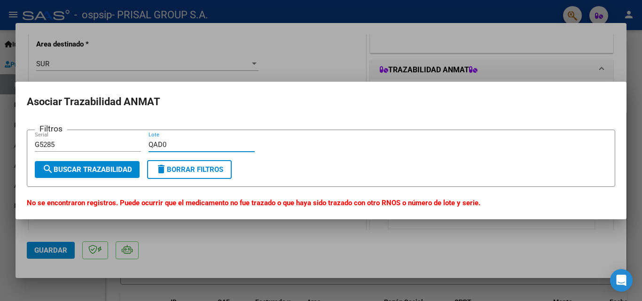
click at [162, 144] on input "QAD0" at bounding box center [202, 145] width 106 height 8
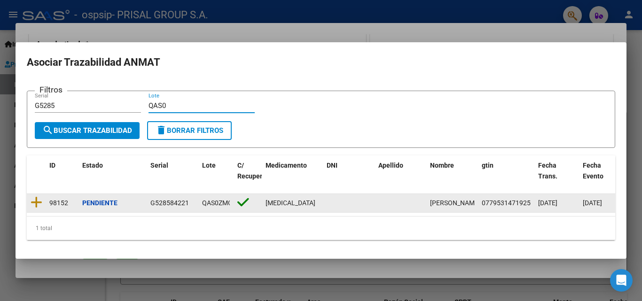
type input "QAS0"
click at [42, 201] on datatable-body-cell at bounding box center [36, 203] width 19 height 18
click at [40, 199] on icon at bounding box center [37, 202] width 12 height 13
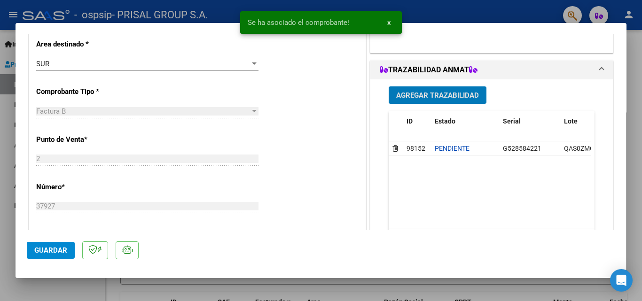
click at [61, 252] on span "Guardar" at bounding box center [50, 250] width 33 height 8
click at [0, 210] on div at bounding box center [321, 150] width 642 height 301
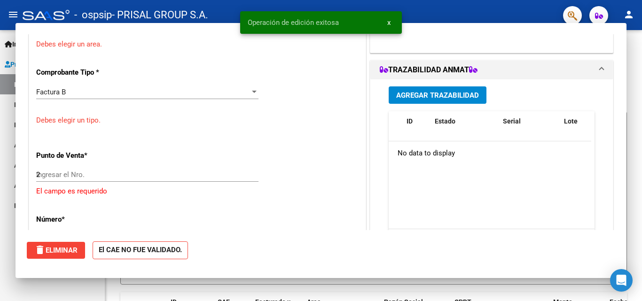
type input "$ 0,00"
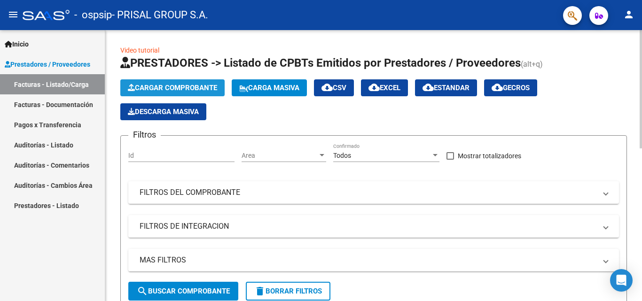
click at [172, 89] on span "Cargar Comprobante" at bounding box center [172, 88] width 89 height 8
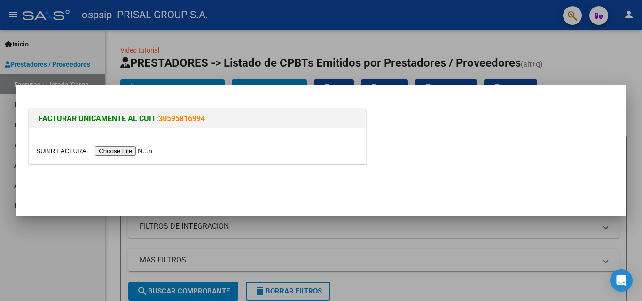
click at [140, 161] on div at bounding box center [197, 145] width 337 height 35
click at [140, 153] on input "file" at bounding box center [95, 151] width 119 height 10
click at [0, 284] on div at bounding box center [321, 150] width 642 height 301
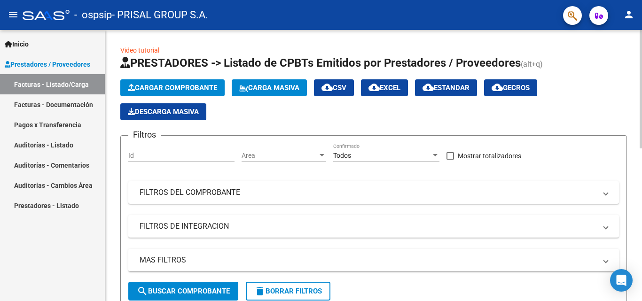
click at [161, 88] on span "Cargar Comprobante" at bounding box center [172, 88] width 89 height 8
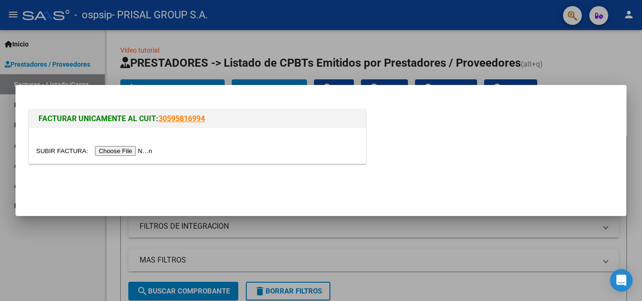
click at [129, 152] on input "file" at bounding box center [95, 151] width 119 height 10
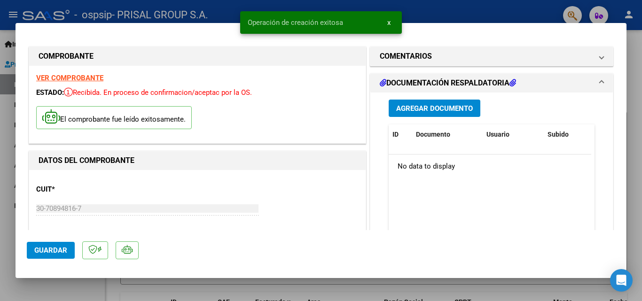
click at [404, 110] on span "Agregar Documento" at bounding box center [434, 108] width 77 height 8
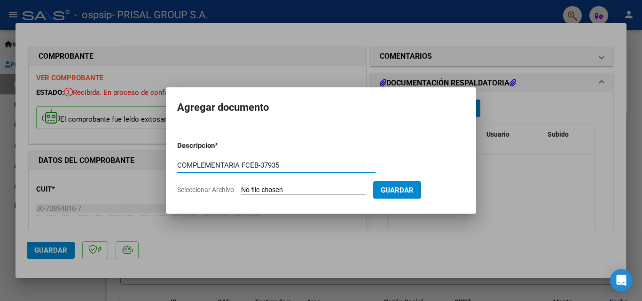
type input "COMPLEMENTARIA FCEB-37935"
click at [241, 186] on input "Seleccionar Archivo" at bounding box center [303, 190] width 125 height 9
type input "C:\fakepath\COMPLEMENTARIA FCEB-37935.pdf"
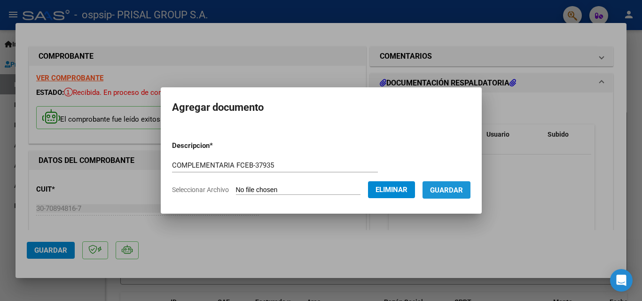
click at [455, 194] on span "Guardar" at bounding box center [446, 190] width 33 height 8
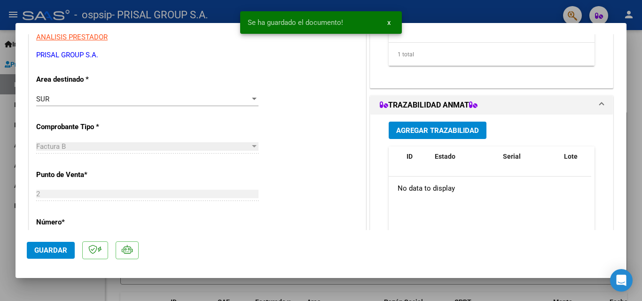
scroll to position [282, 0]
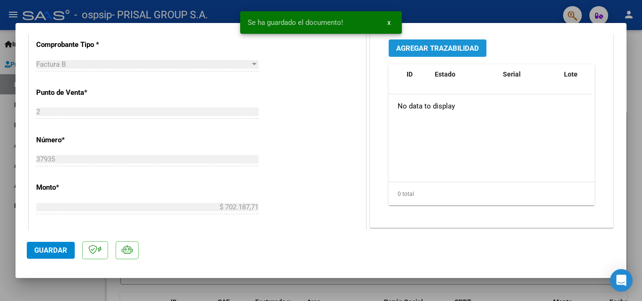
click at [431, 48] on span "Agregar Trazabilidad" at bounding box center [437, 48] width 83 height 8
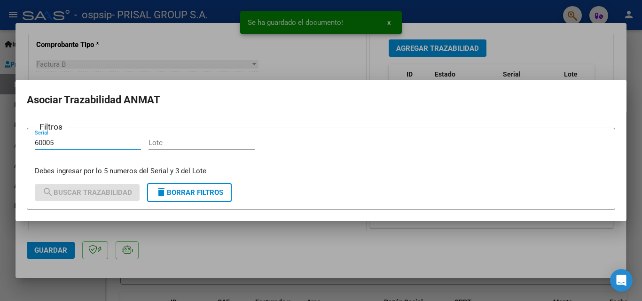
type input "60005"
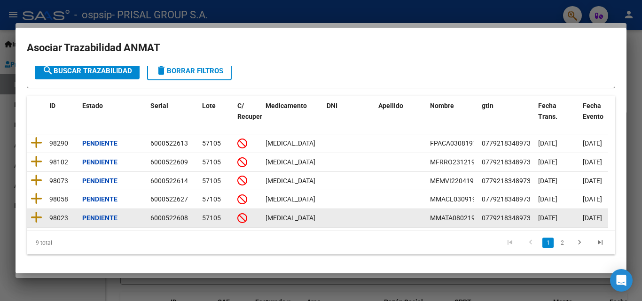
scroll to position [55, 0]
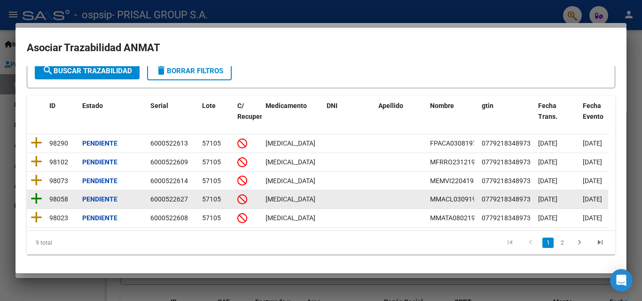
type input "57105"
click at [34, 192] on icon at bounding box center [37, 198] width 12 height 13
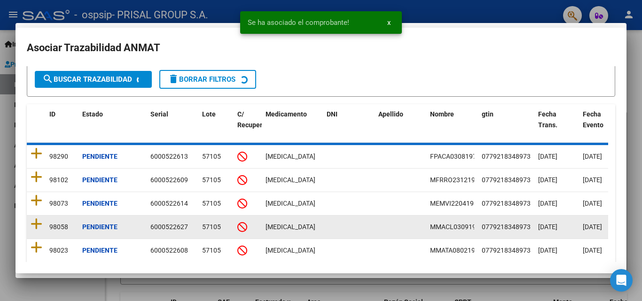
scroll to position [0, 0]
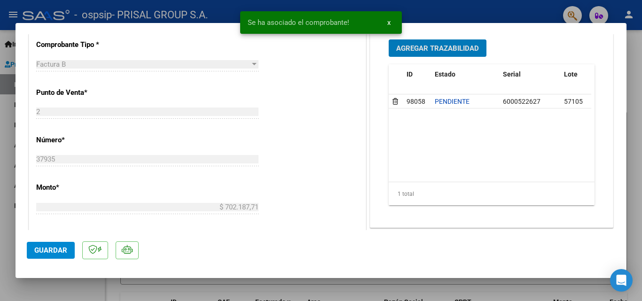
click at [59, 255] on button "Guardar" at bounding box center [51, 250] width 48 height 17
click at [0, 241] on div at bounding box center [321, 150] width 642 height 301
type input "$ 0,00"
